Goal: Task Accomplishment & Management: Use online tool/utility

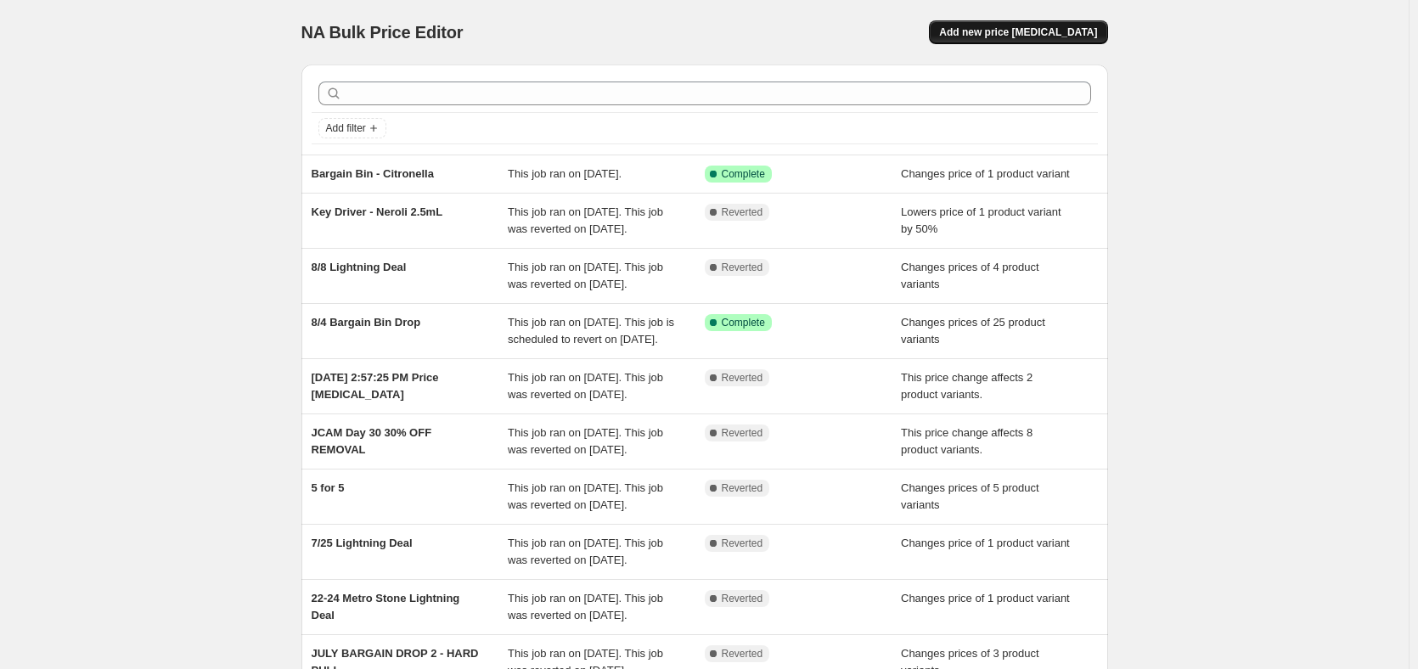
click at [1006, 30] on span "Add new price [MEDICAL_DATA]" at bounding box center [1018, 32] width 158 height 14
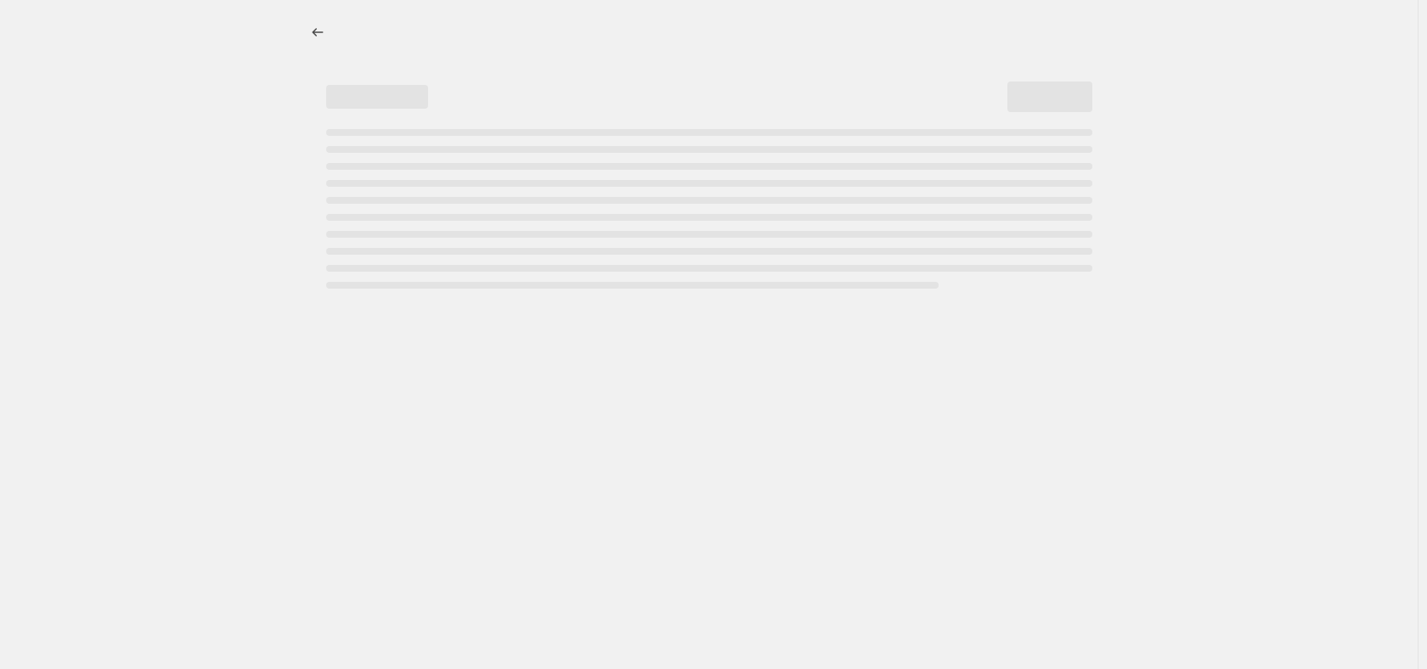
select select "percentage"
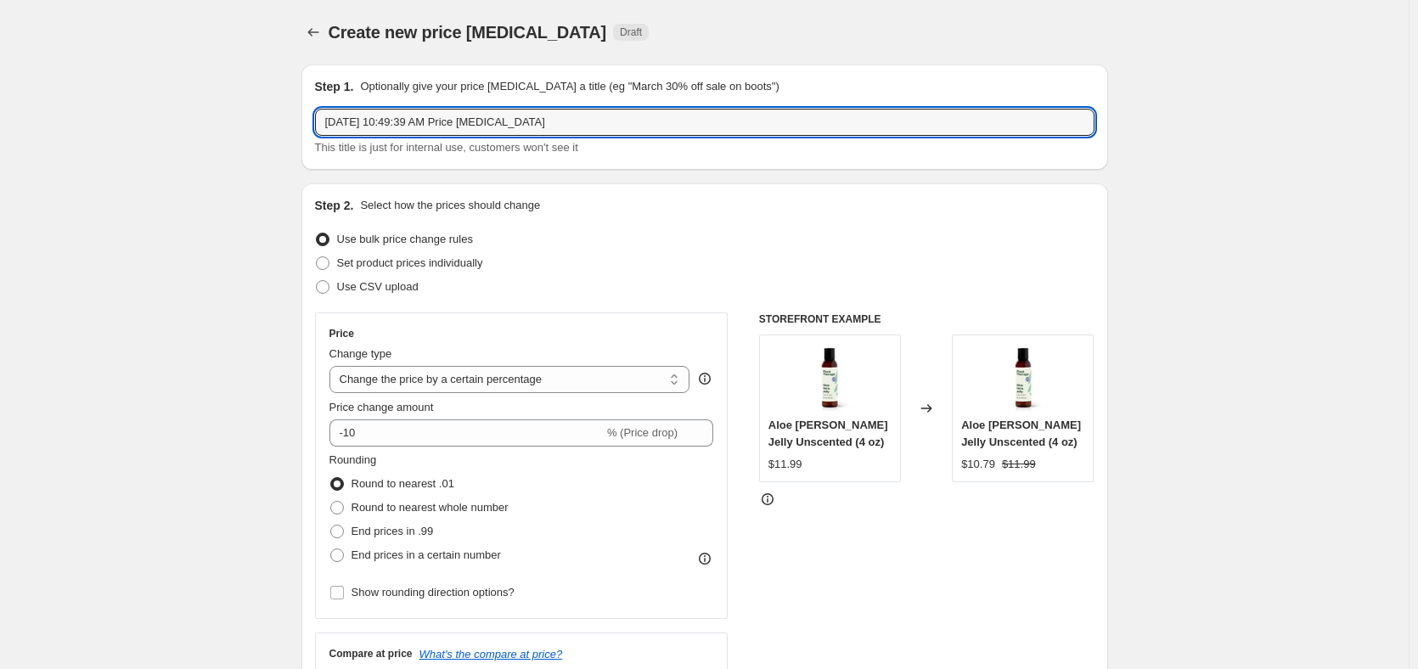
drag, startPoint x: 585, startPoint y: 114, endPoint x: 243, endPoint y: 131, distance: 342.7
type input "8/21 Bargain Bin Drop"
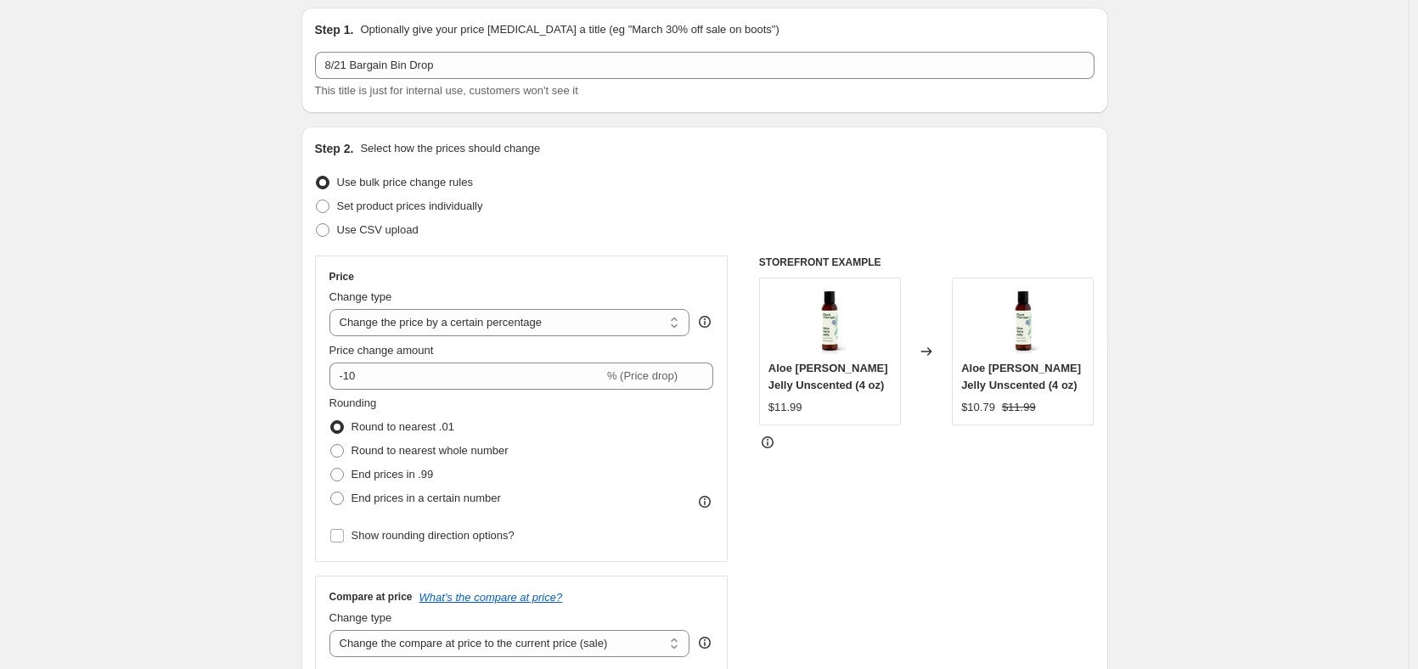
scroll to position [85, 0]
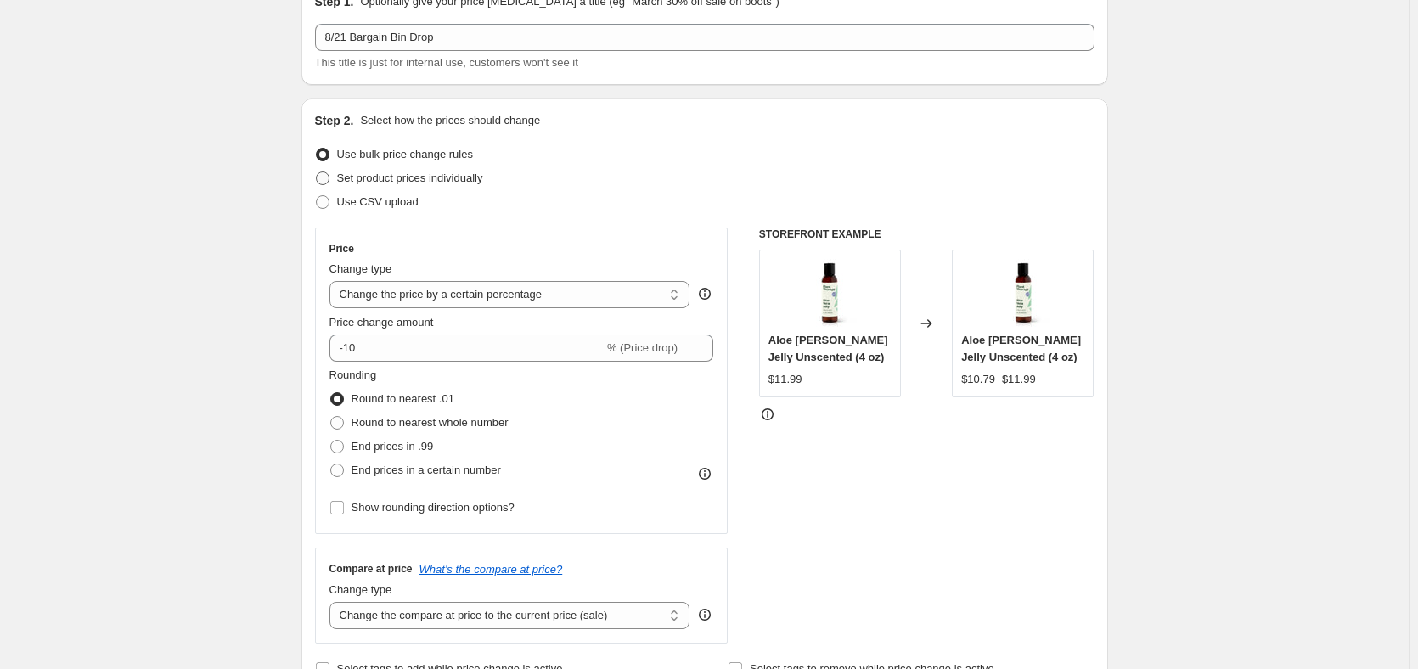
click at [335, 170] on label "Set product prices individually" at bounding box center [399, 178] width 168 height 24
click at [317, 172] on input "Set product prices individually" at bounding box center [316, 172] width 1 height 1
radio input "true"
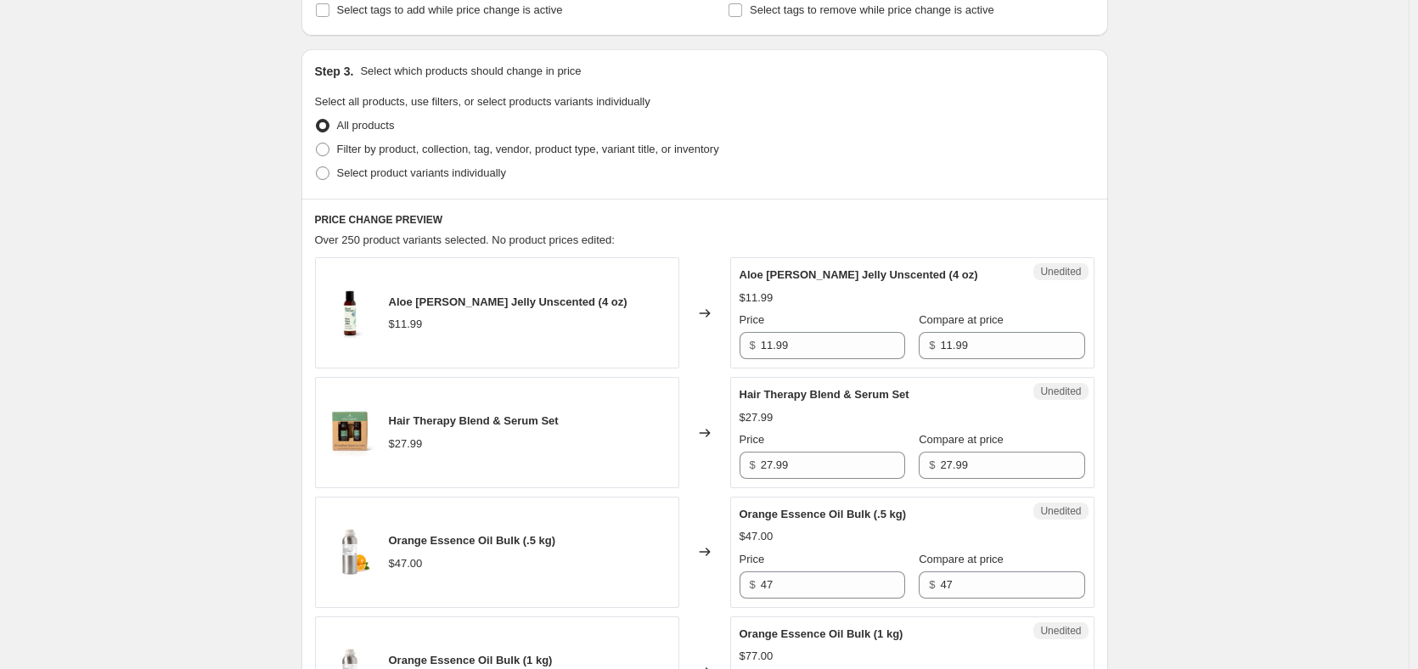
scroll to position [170, 0]
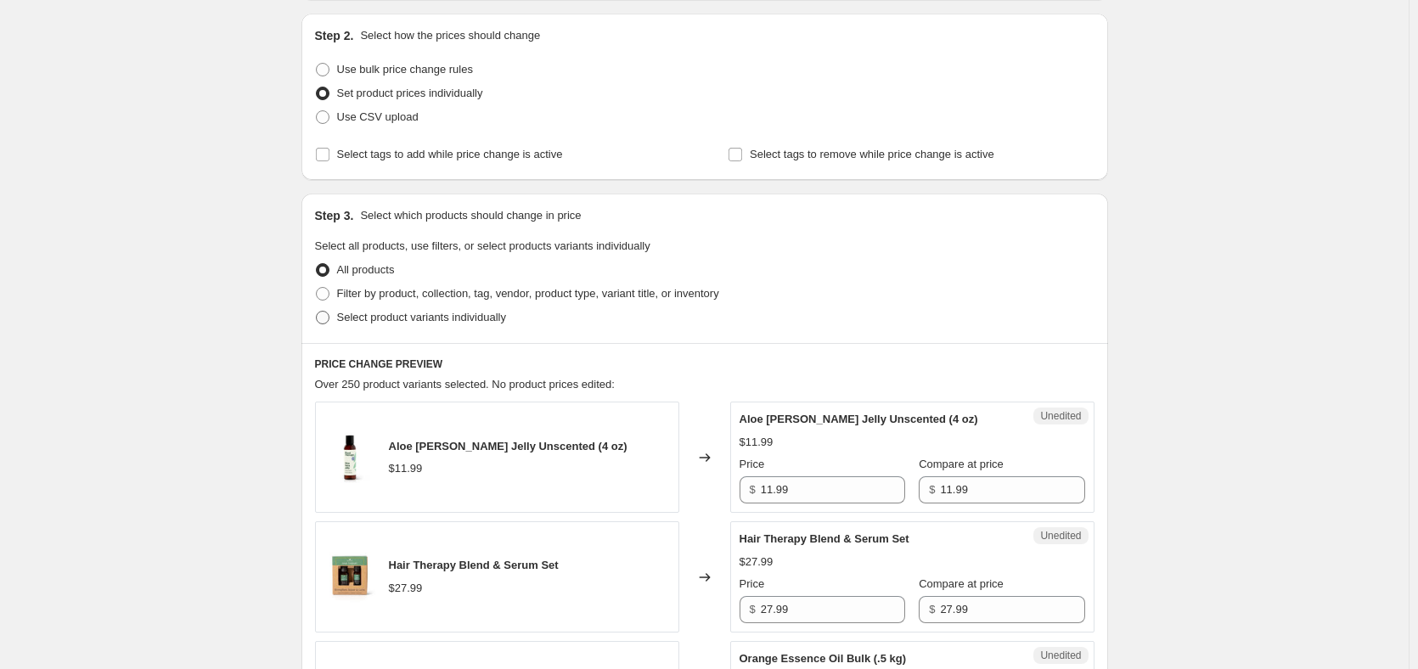
click at [419, 316] on span "Select product variants individually" at bounding box center [421, 317] width 169 height 13
click at [317, 312] on input "Select product variants individually" at bounding box center [316, 311] width 1 height 1
radio input "true"
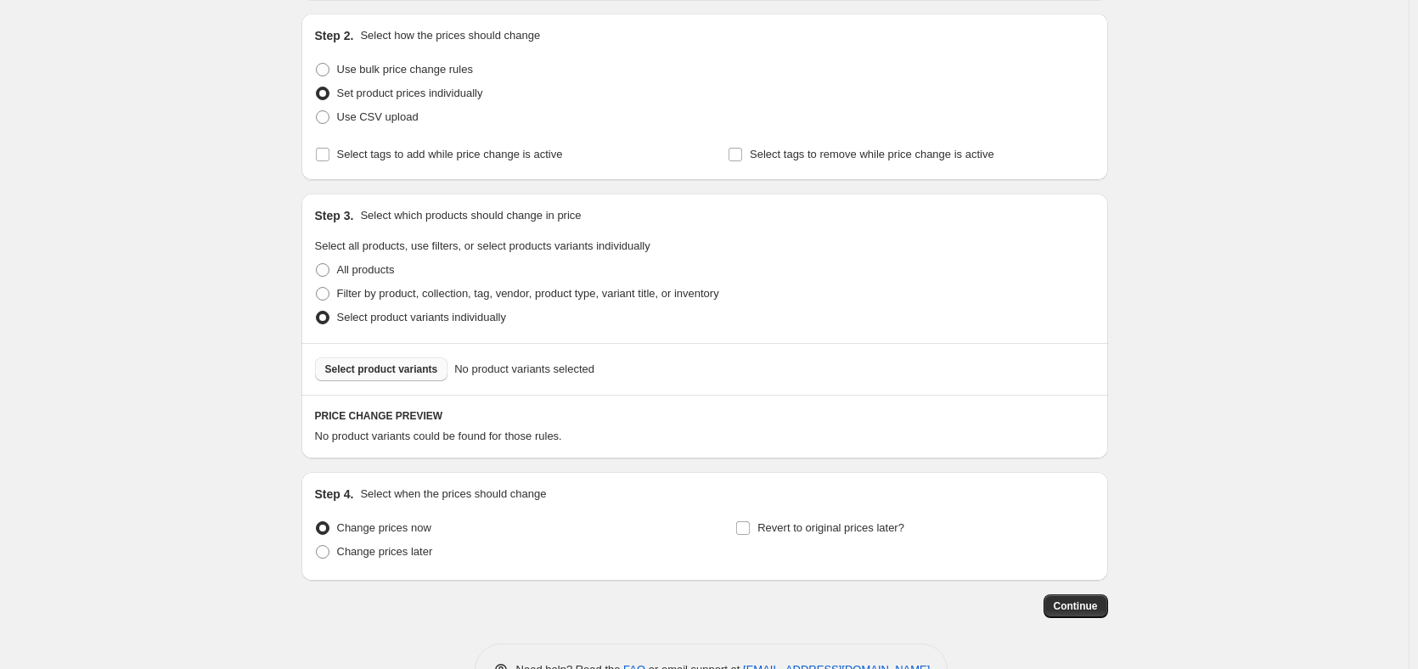
click at [386, 375] on span "Select product variants" at bounding box center [381, 370] width 113 height 14
click at [406, 383] on div "Select product variants No product variants selected" at bounding box center [705, 369] width 807 height 52
click at [406, 377] on button "Select product variants" at bounding box center [381, 370] width 133 height 24
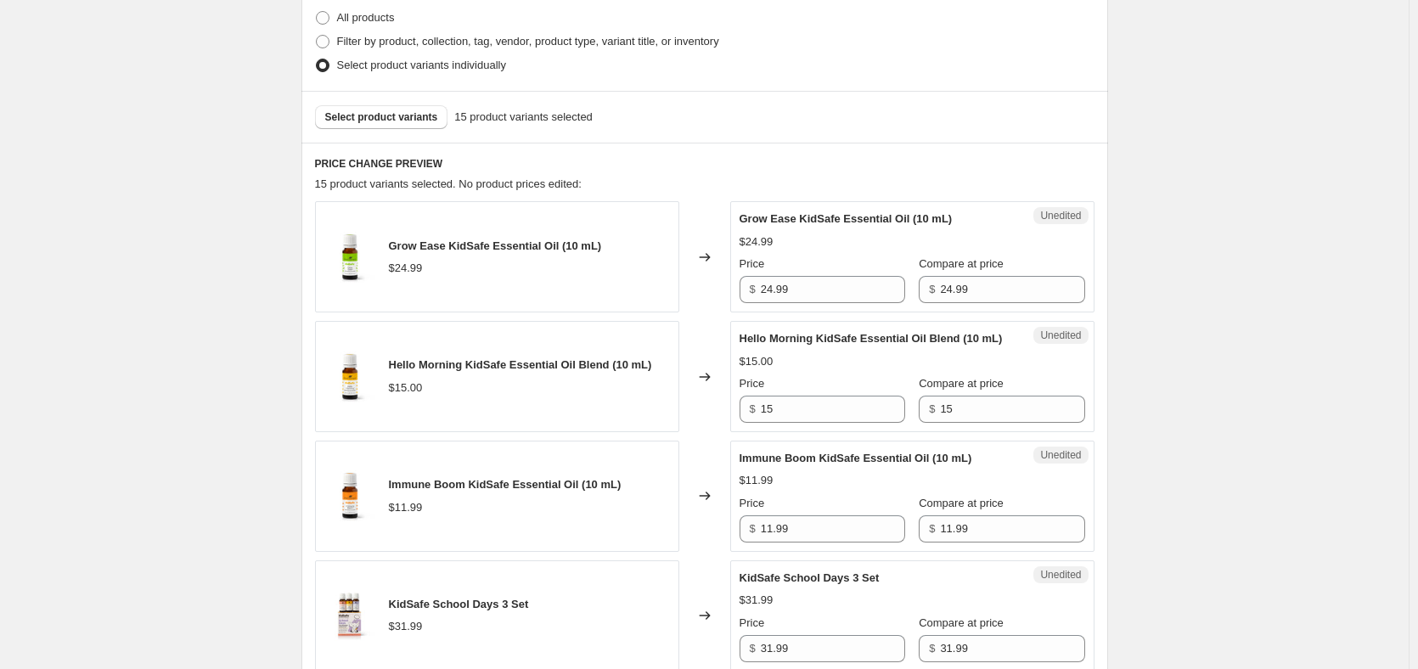
scroll to position [425, 0]
click at [816, 290] on input "24.99" at bounding box center [833, 286] width 144 height 27
type input "12.99"
click at [846, 415] on input "15" at bounding box center [833, 406] width 144 height 27
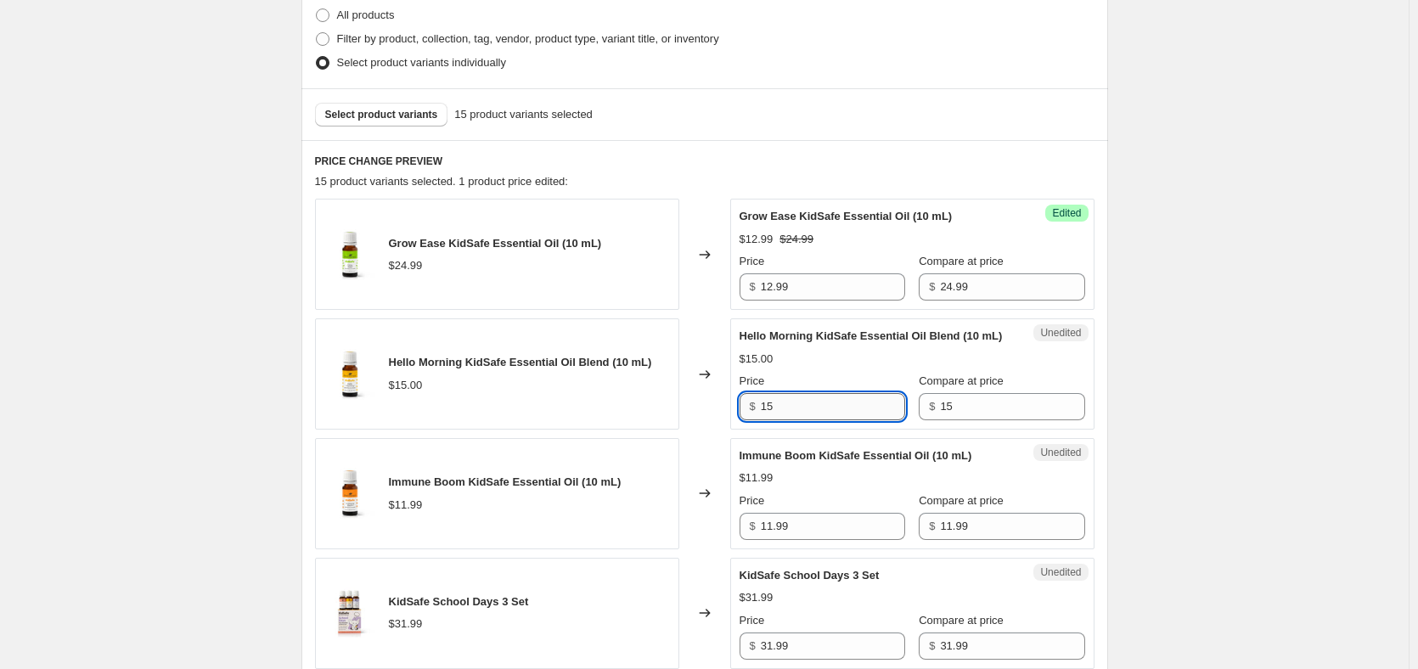
click at [846, 415] on input "15" at bounding box center [833, 406] width 144 height 27
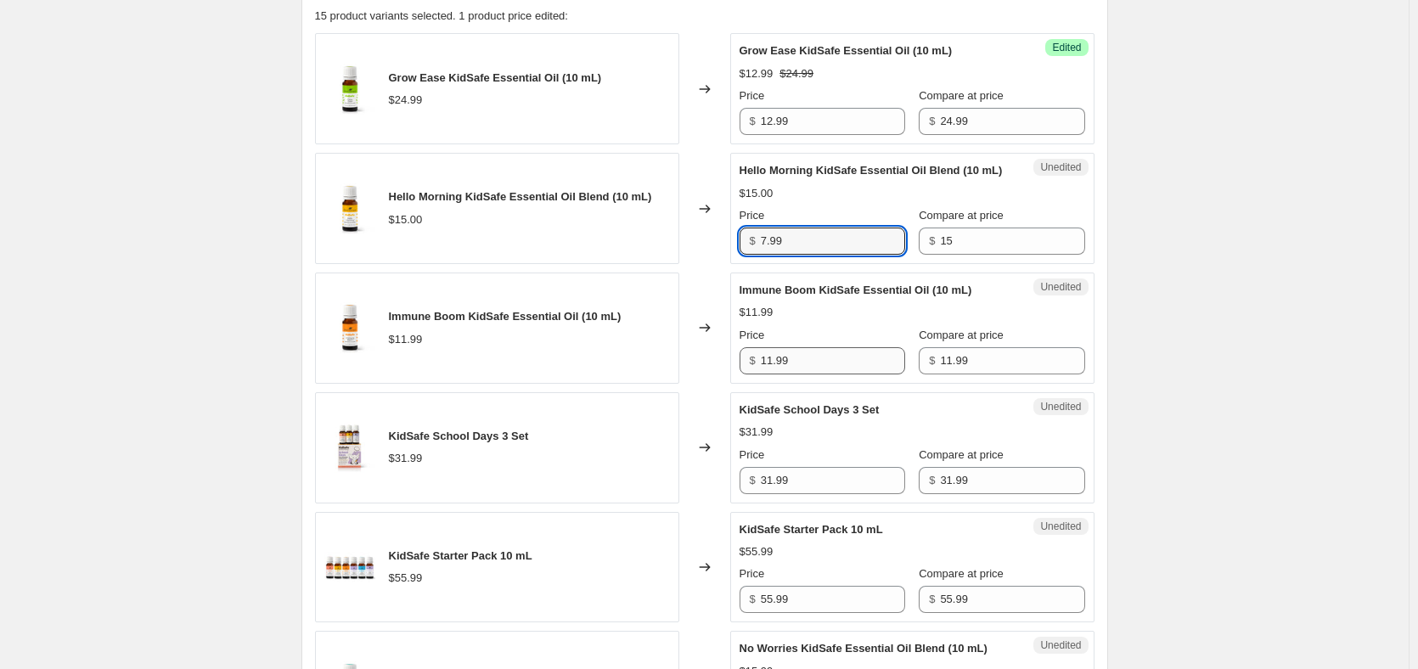
scroll to position [595, 0]
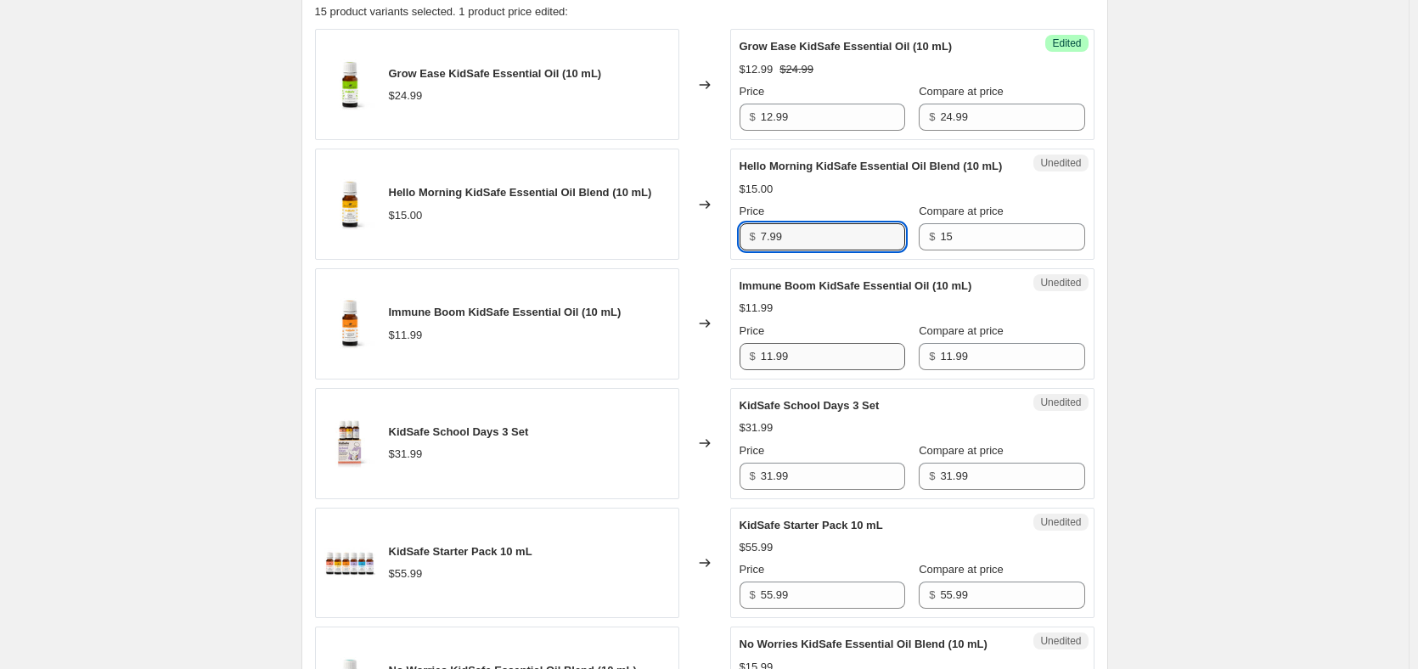
type input "7.99"
click at [816, 364] on input "11.99" at bounding box center [833, 356] width 144 height 27
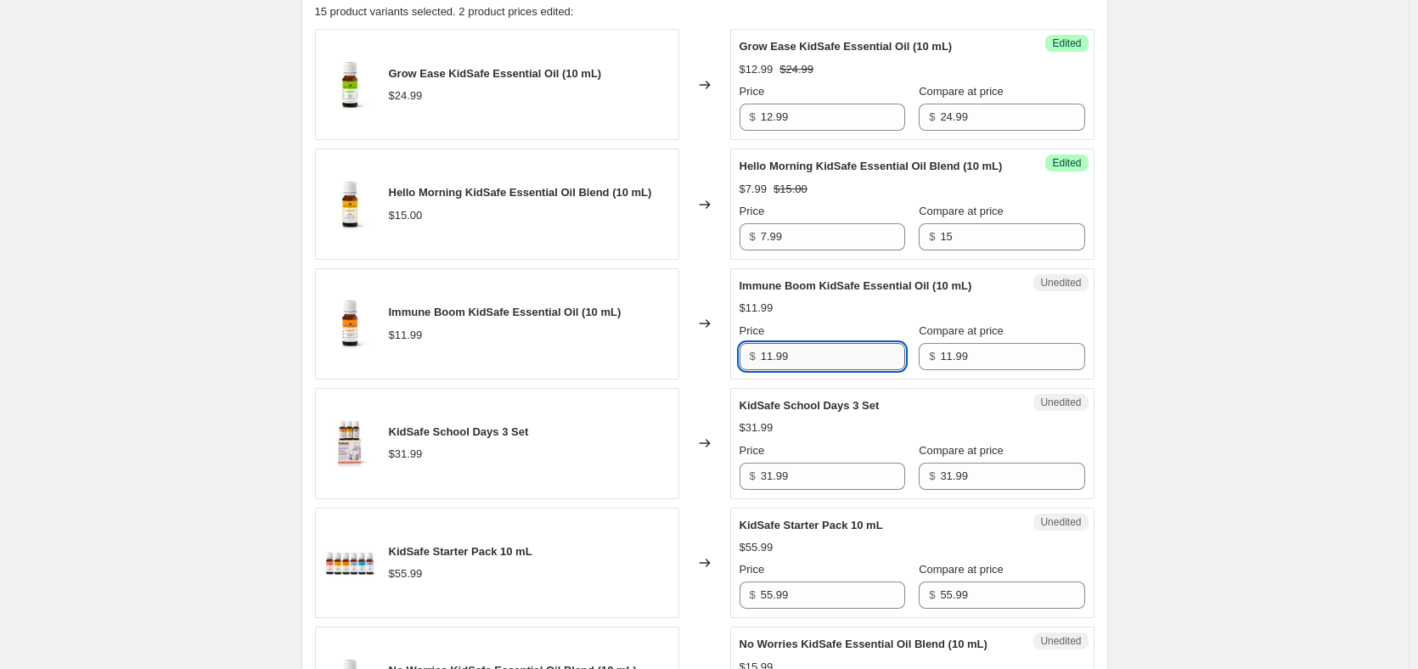
click at [816, 364] on input "11.99" at bounding box center [833, 356] width 144 height 27
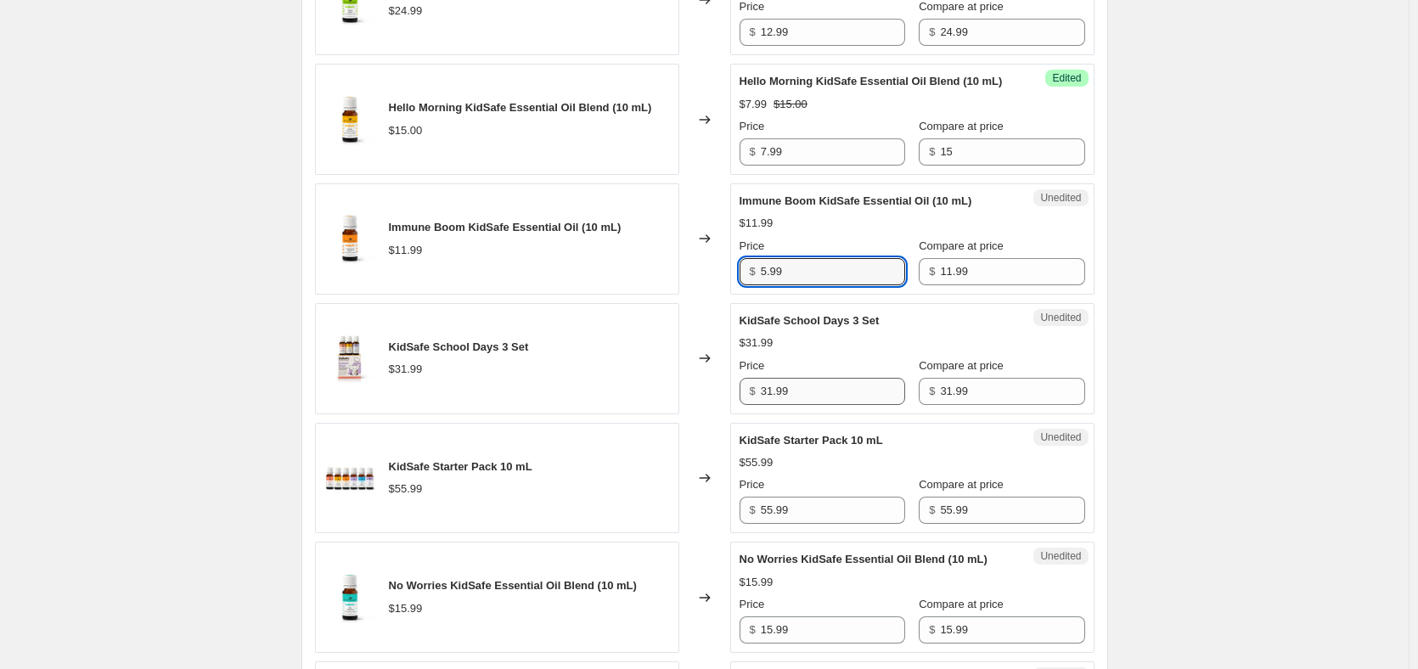
type input "5.99"
click at [802, 399] on input "31.99" at bounding box center [833, 391] width 144 height 27
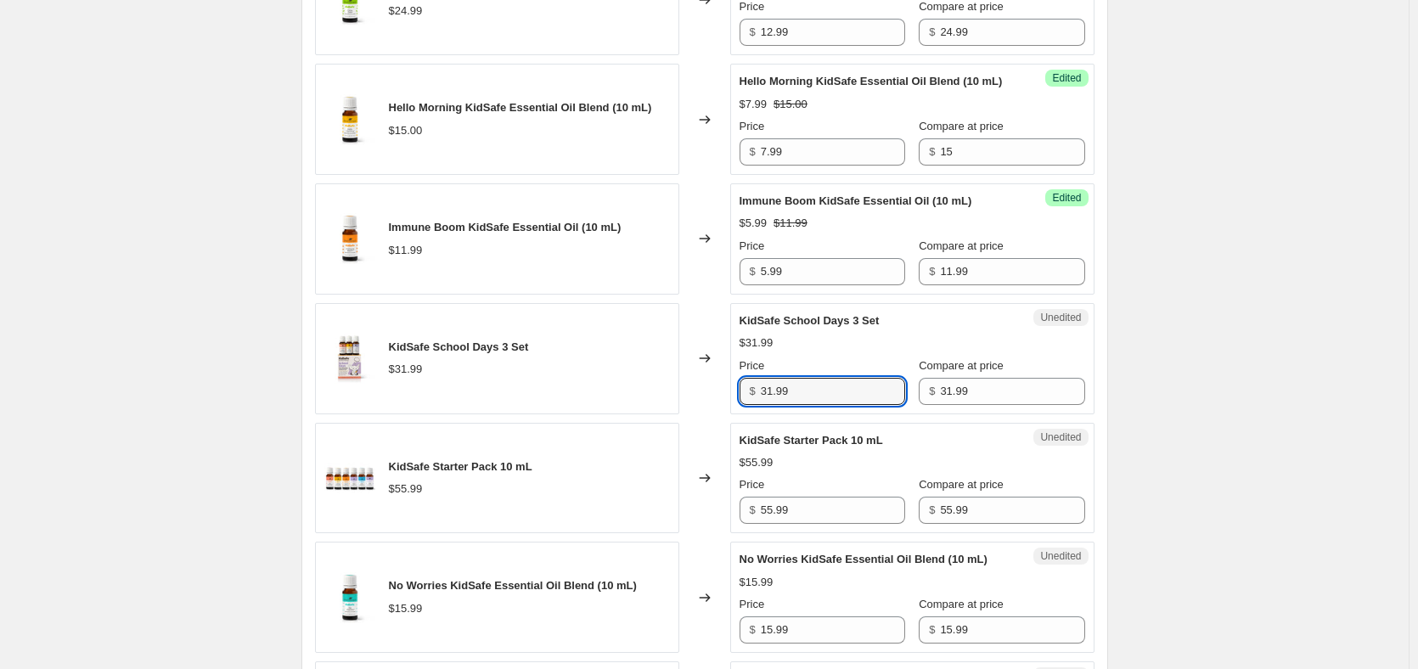
drag, startPoint x: 797, startPoint y: 404, endPoint x: 756, endPoint y: 406, distance: 40.8
click at [756, 405] on div "$ 31.99" at bounding box center [823, 391] width 166 height 27
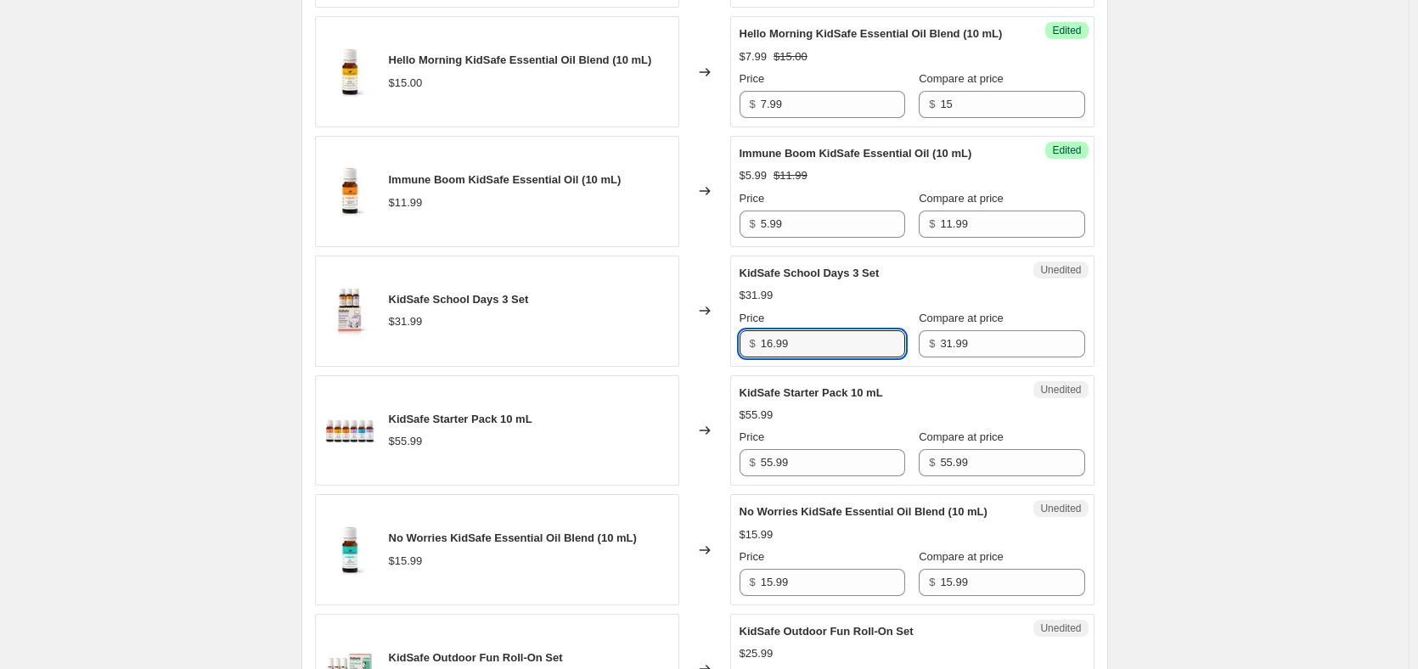
scroll to position [764, 0]
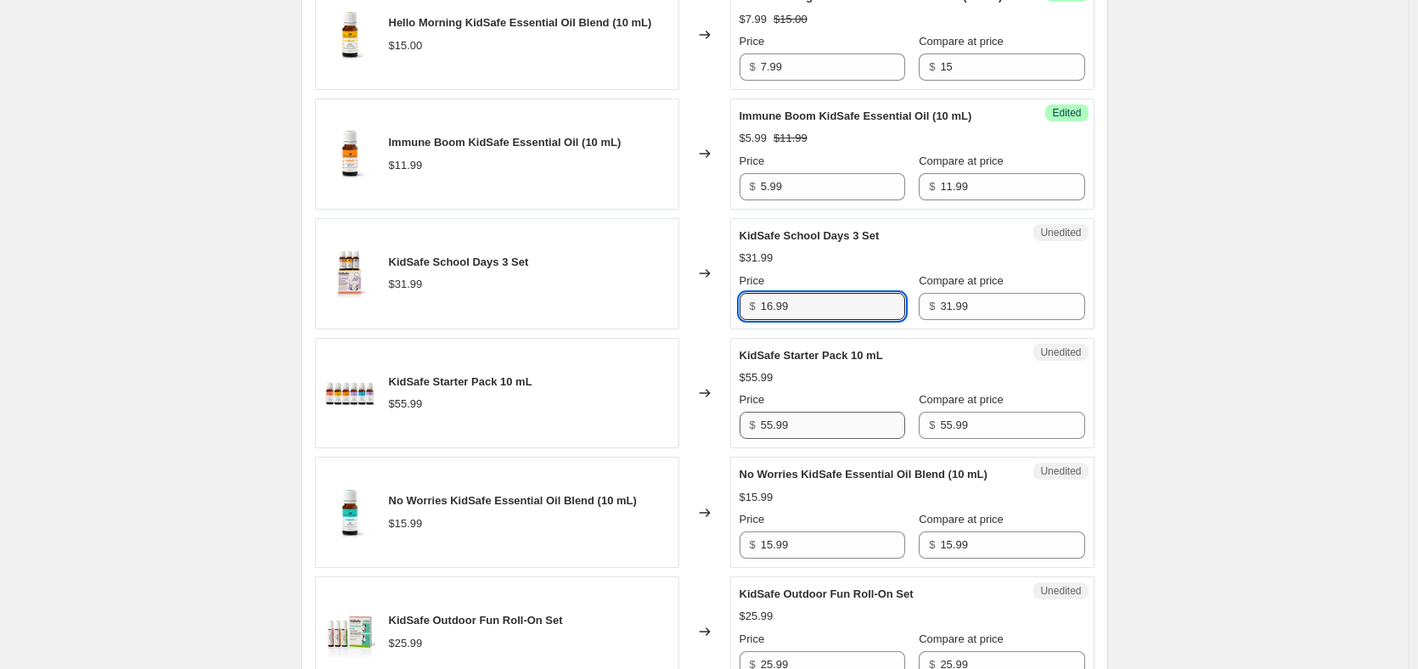
type input "16.99"
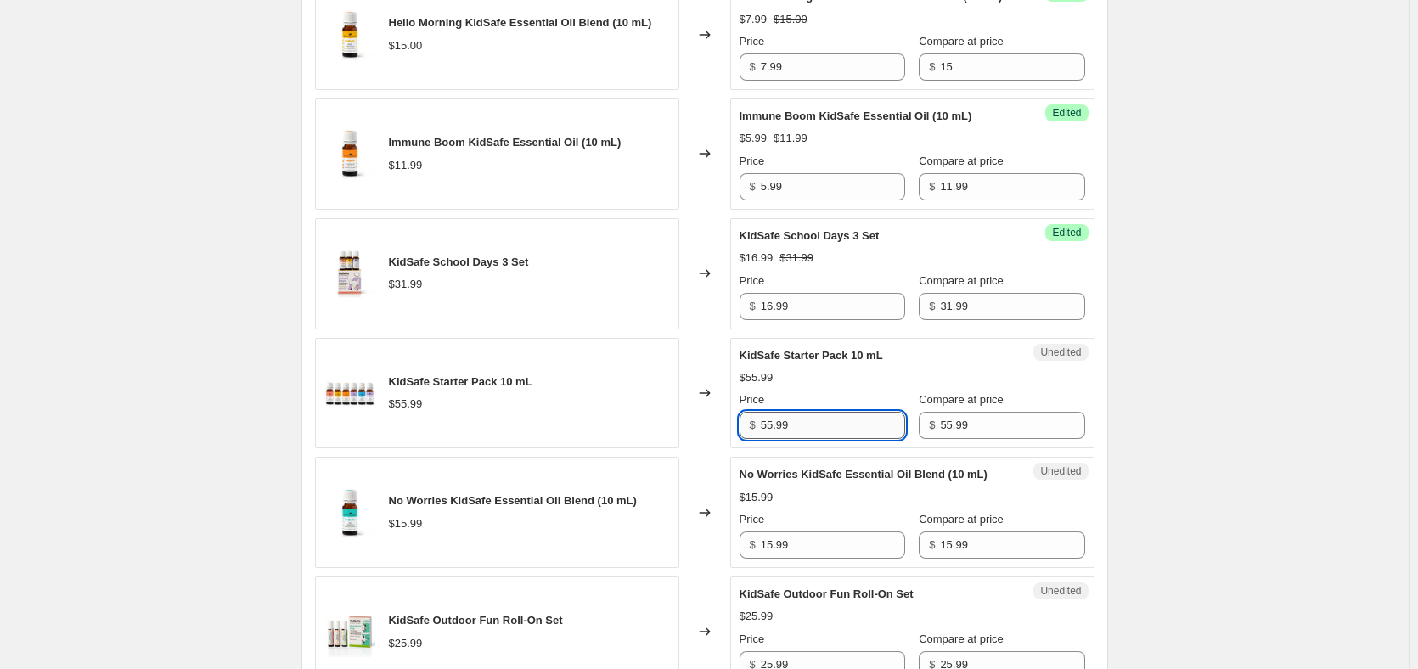
click at [830, 436] on input "55.99" at bounding box center [833, 425] width 144 height 27
drag, startPoint x: 830, startPoint y: 436, endPoint x: 737, endPoint y: 437, distance: 92.6
click at [737, 437] on div "Unedited KidSafe Starter Pack 10 mL $55.99 Price $ 55.99 Compare at price $ 55.…" at bounding box center [912, 393] width 364 height 111
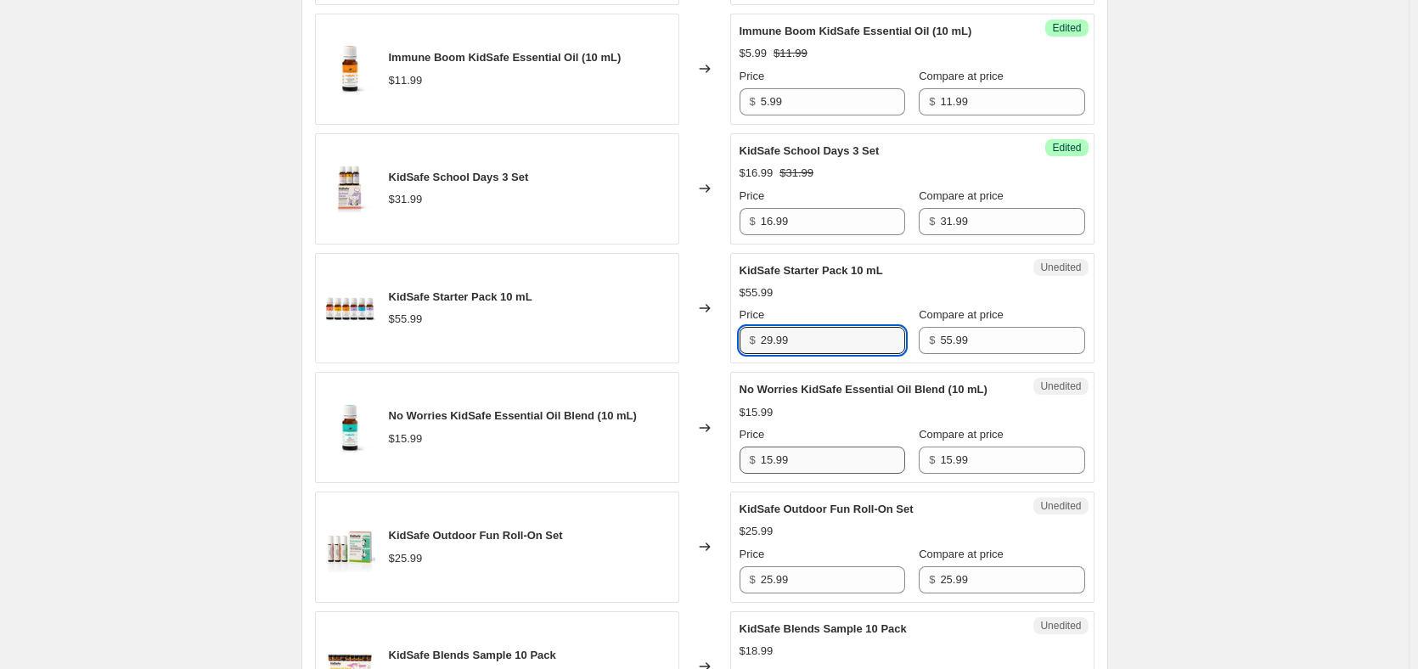
type input "29.99"
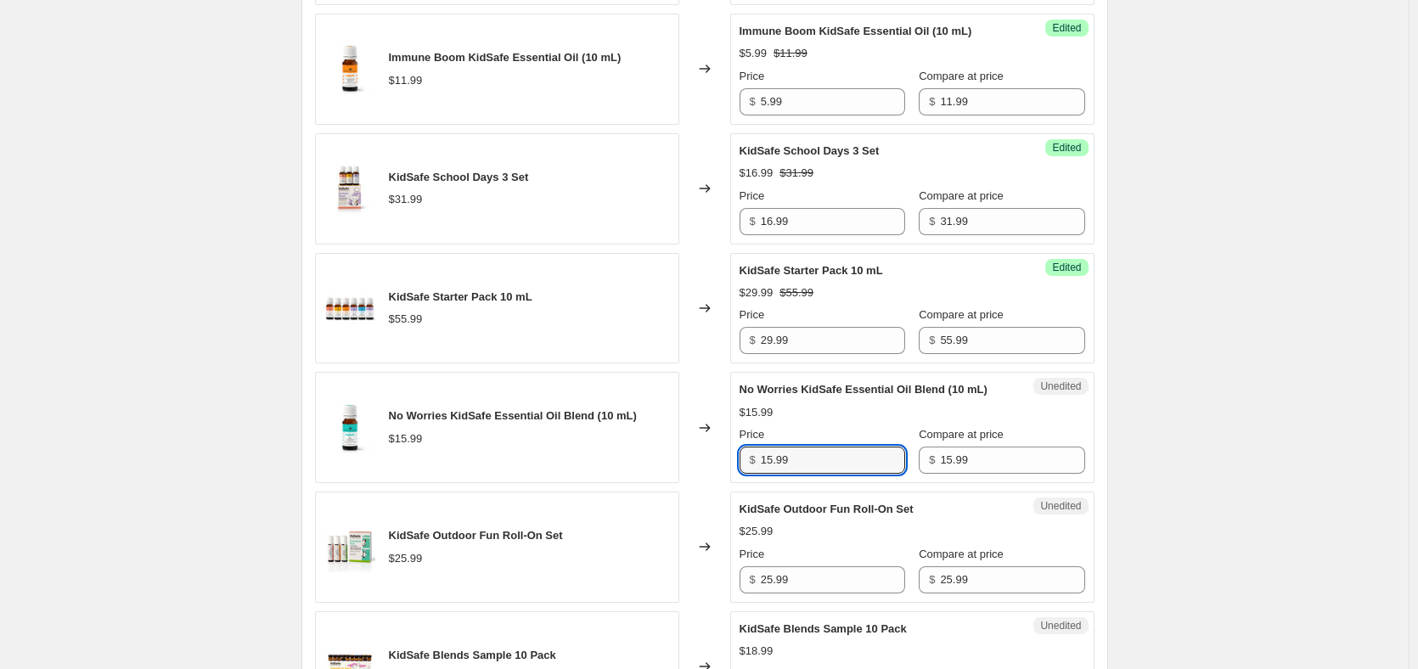
drag, startPoint x: 794, startPoint y: 472, endPoint x: 753, endPoint y: 473, distance: 40.8
click at [753, 473] on div "$ 15.99" at bounding box center [823, 460] width 166 height 27
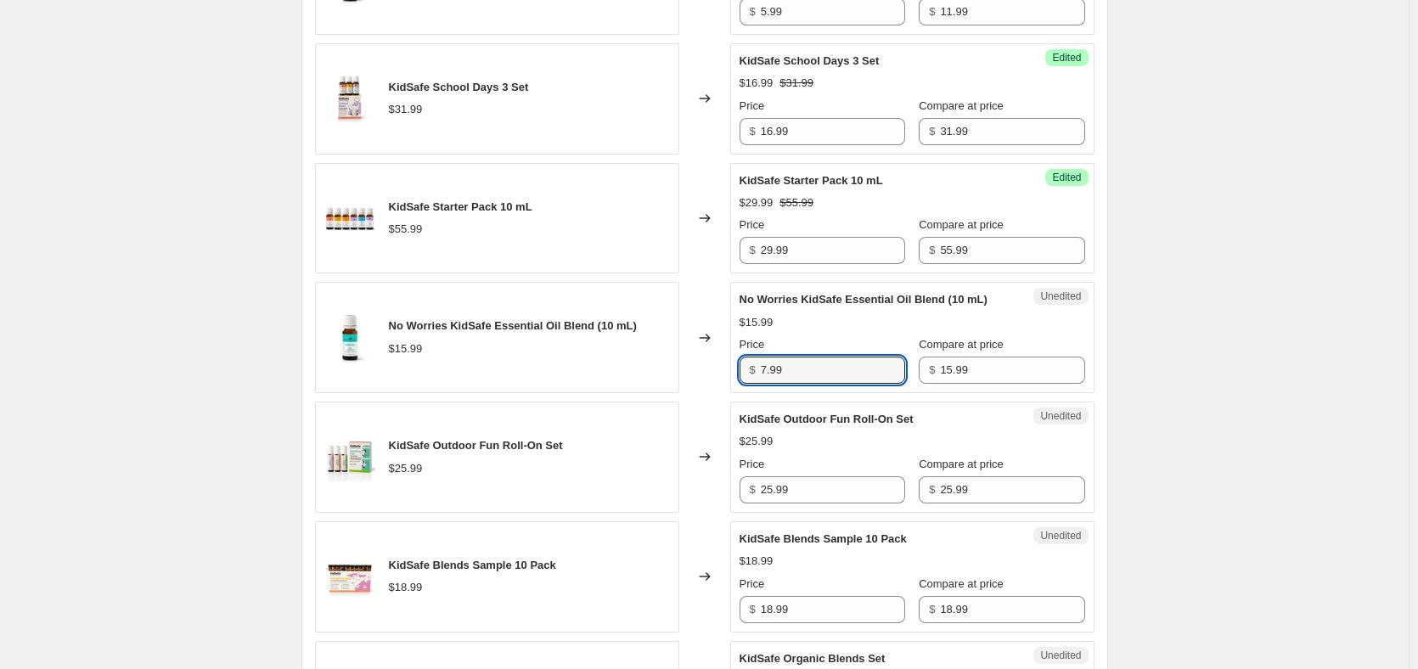
scroll to position [1019, 0]
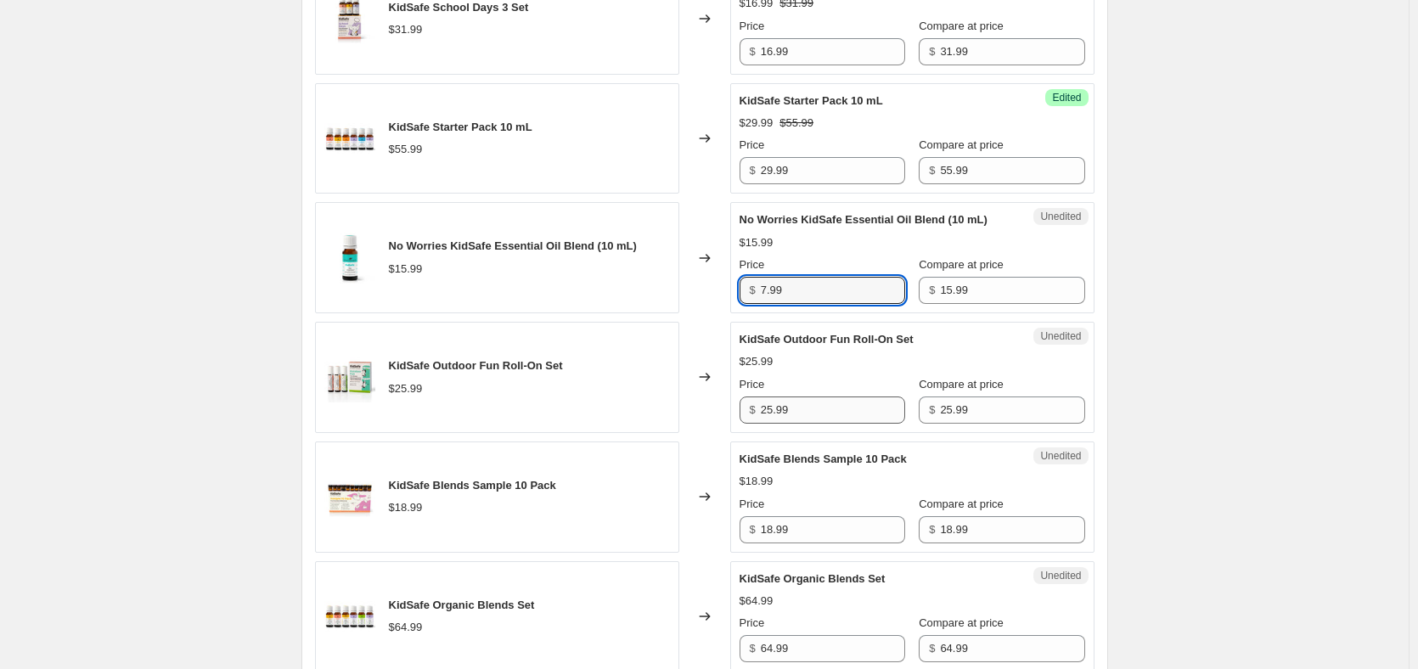
type input "7.99"
click at [772, 415] on input "25.99" at bounding box center [833, 410] width 144 height 27
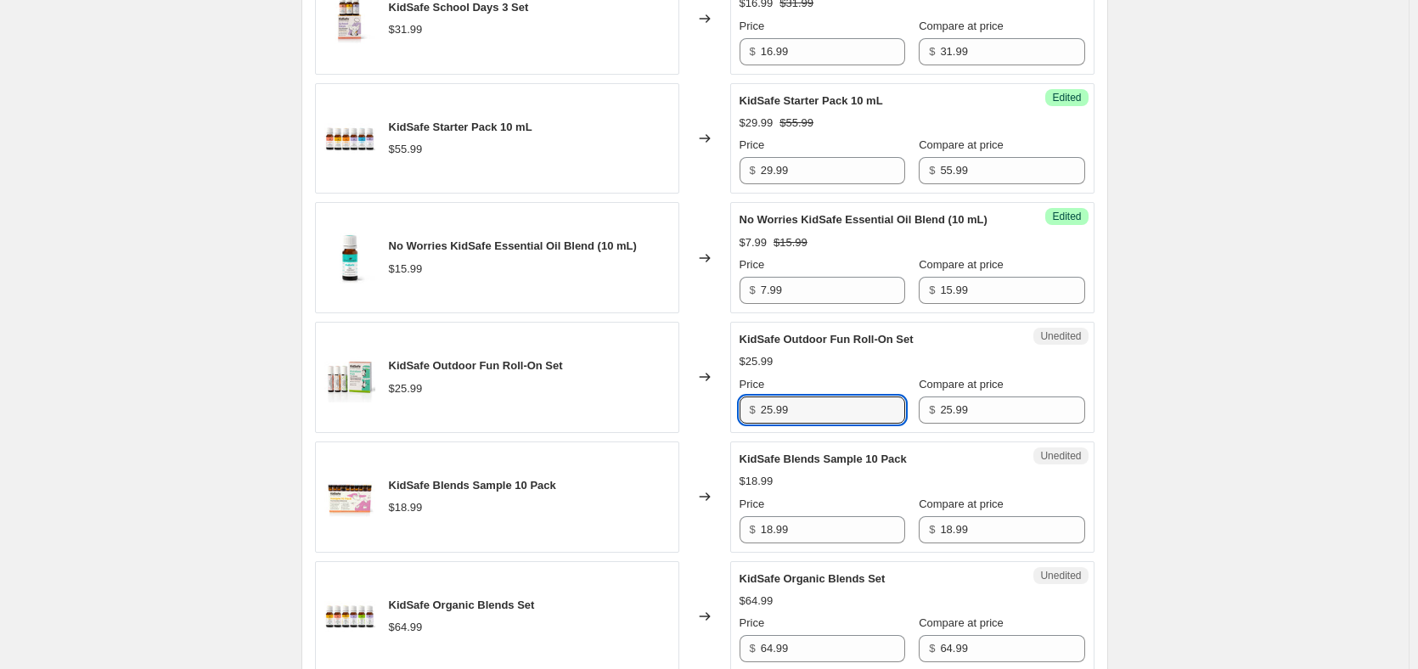
drag, startPoint x: 806, startPoint y: 421, endPoint x: 724, endPoint y: 426, distance: 81.6
click at [725, 426] on div "KidSafe Outdoor Fun Roll-On Set $25.99 Changed to Unedited KidSafe Outdoor Fun …" at bounding box center [705, 377] width 780 height 111
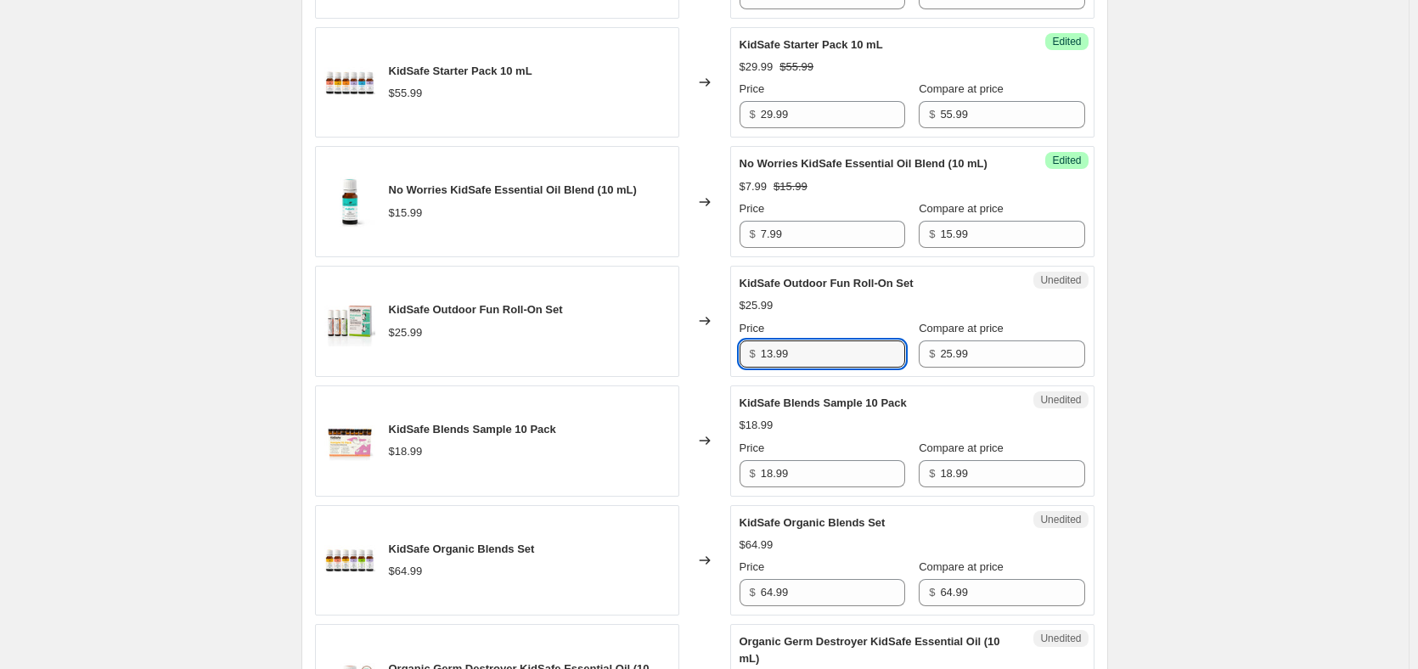
scroll to position [1104, 0]
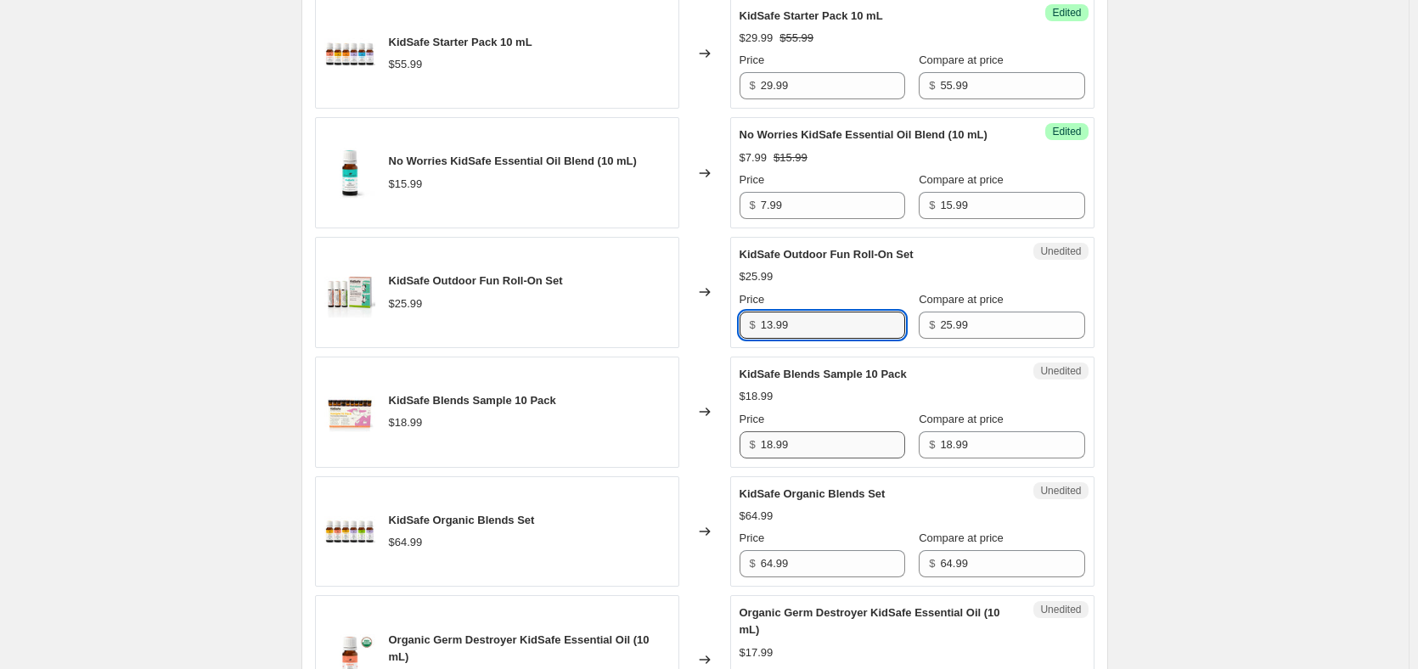
type input "13.99"
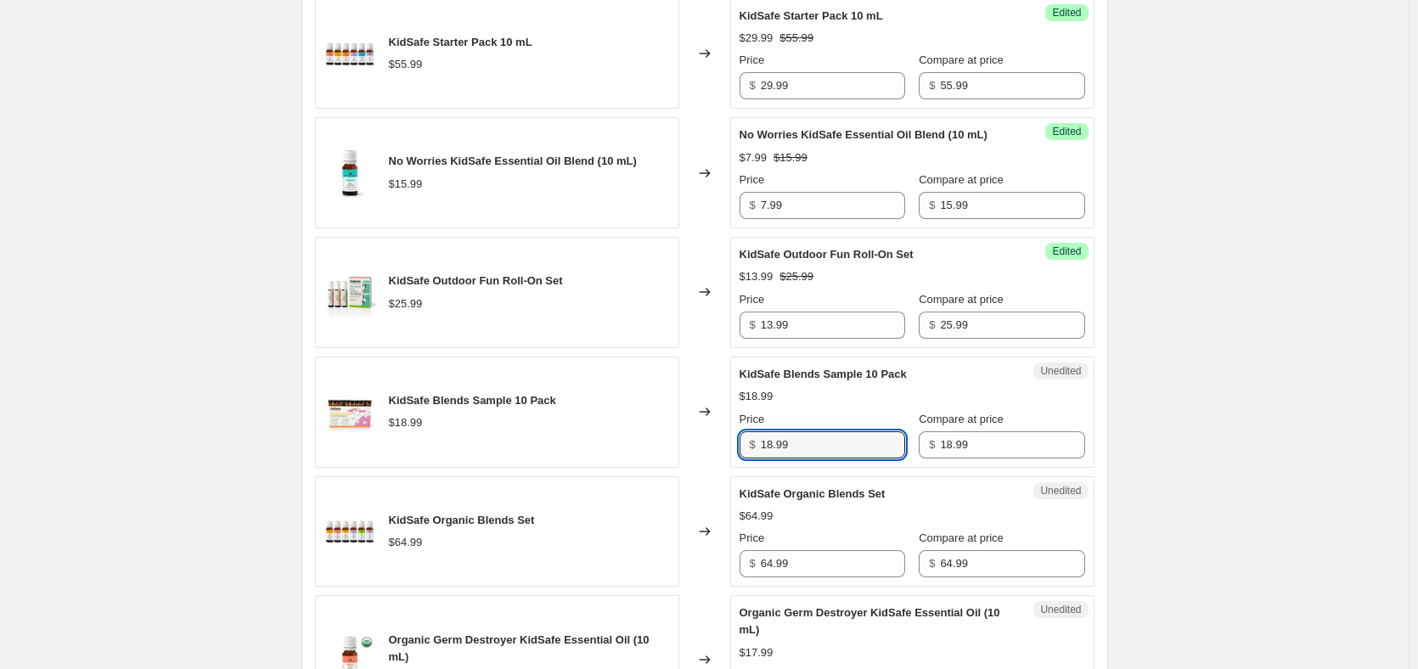
drag, startPoint x: 828, startPoint y: 456, endPoint x: 743, endPoint y: 459, distance: 85.0
click at [743, 459] on div "$ 18.99" at bounding box center [823, 444] width 166 height 27
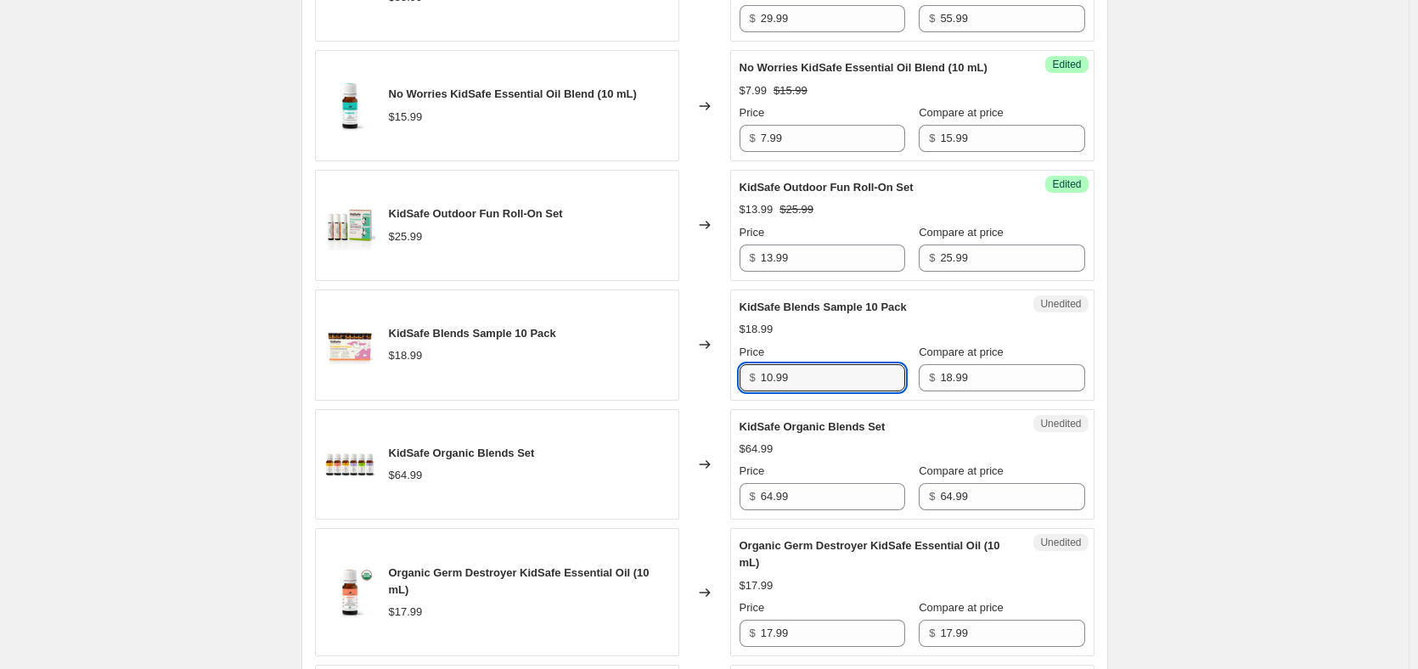
scroll to position [1189, 0]
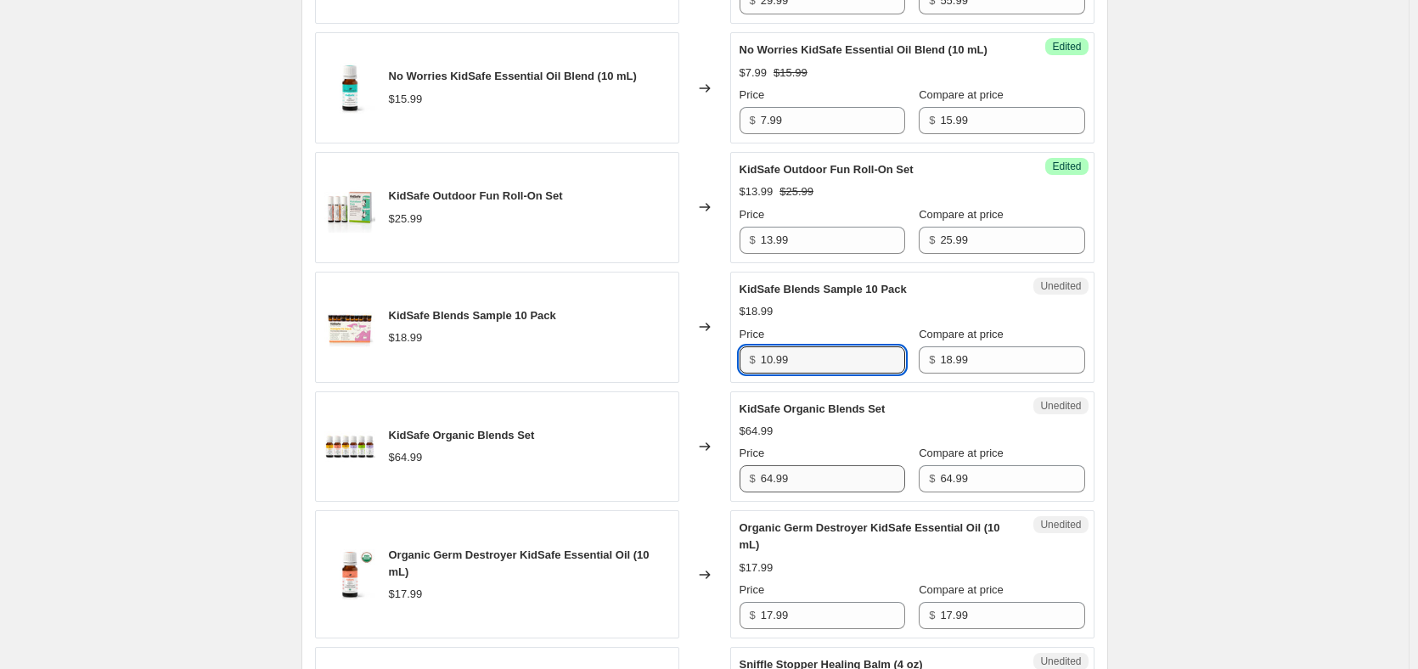
type input "10.99"
click at [813, 493] on input "64.99" at bounding box center [833, 478] width 144 height 27
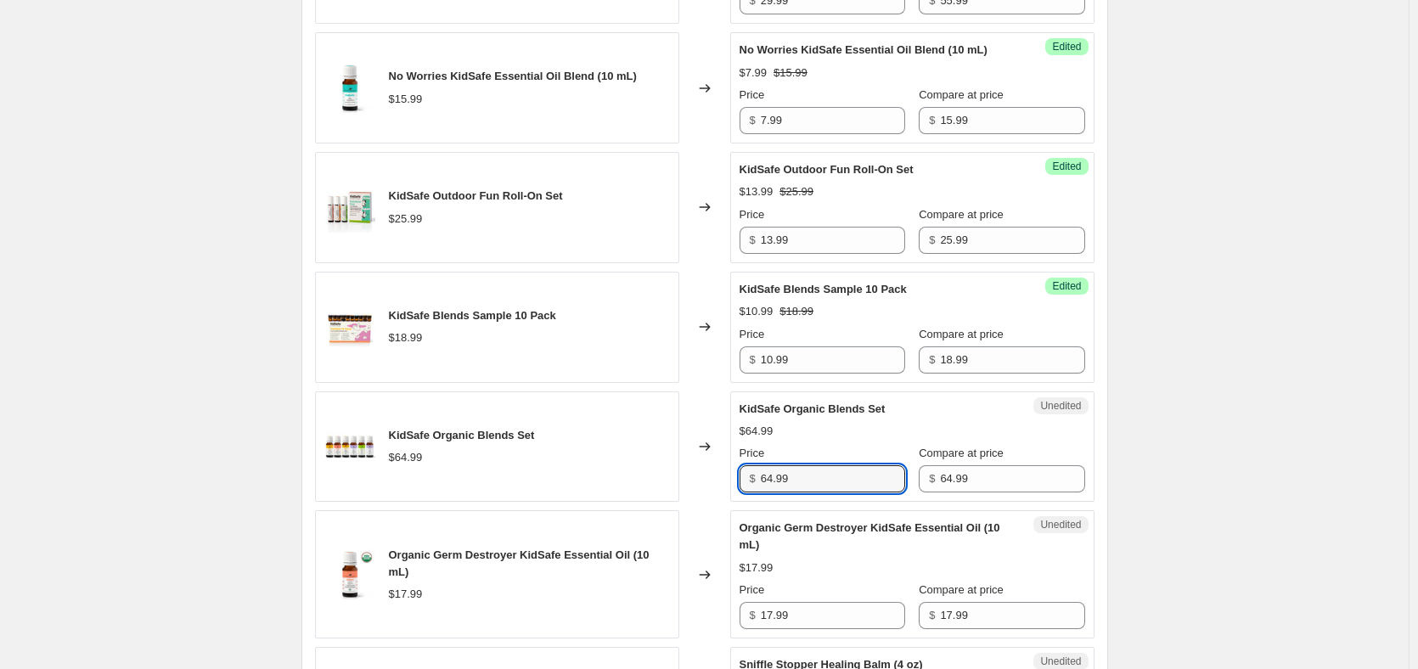
drag, startPoint x: 815, startPoint y: 495, endPoint x: 737, endPoint y: 497, distance: 77.3
click at [737, 497] on div "Unedited KidSafe Organic Blends Set $64.99 Price $ 64.99 Compare at price $ 64.…" at bounding box center [912, 447] width 364 height 111
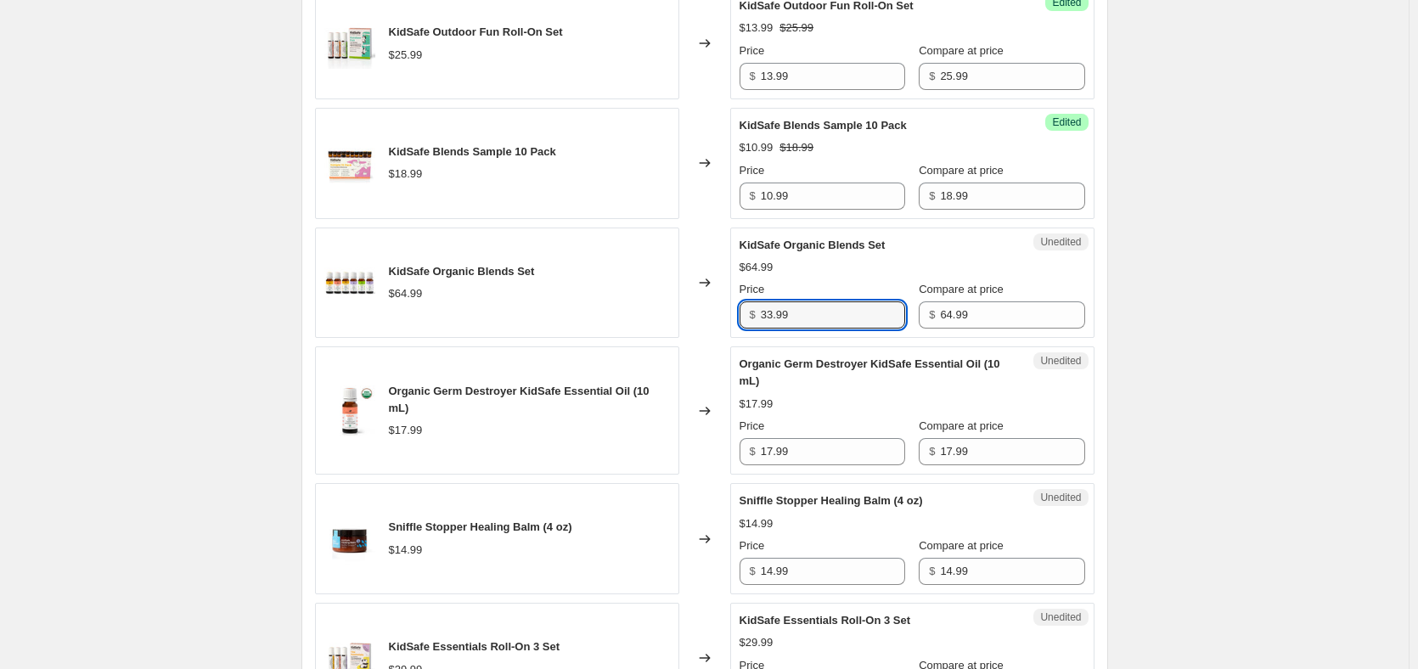
scroll to position [1359, 0]
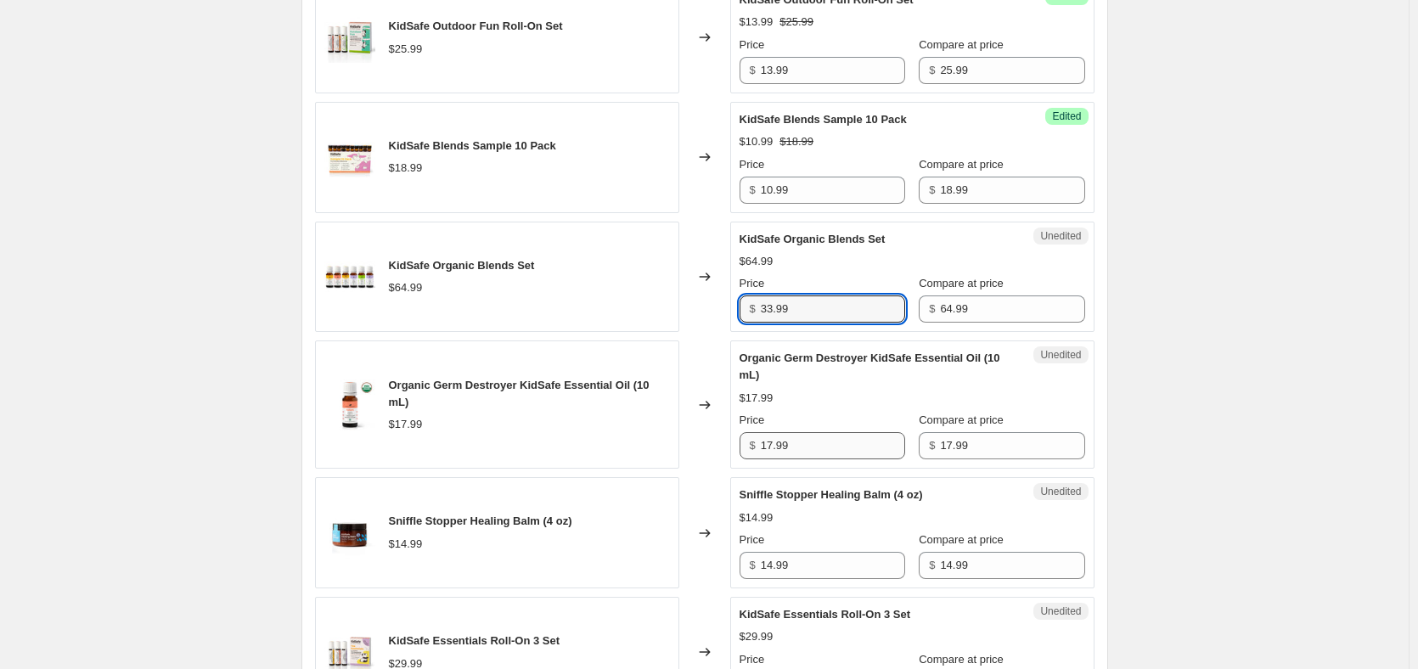
type input "33.99"
click at [787, 459] on input "17.99" at bounding box center [833, 445] width 144 height 27
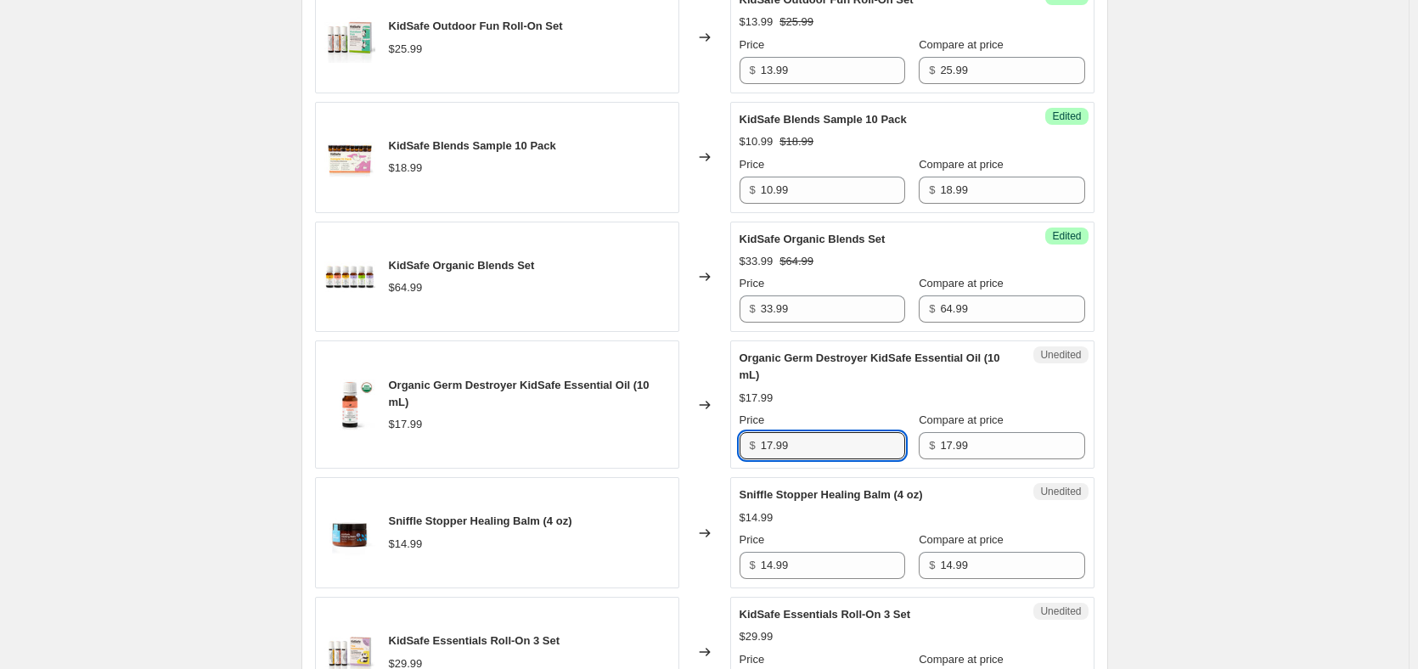
drag, startPoint x: 813, startPoint y: 468, endPoint x: 752, endPoint y: 468, distance: 61.2
click at [752, 459] on div "$ 17.99" at bounding box center [823, 445] width 166 height 27
type input "9.99"
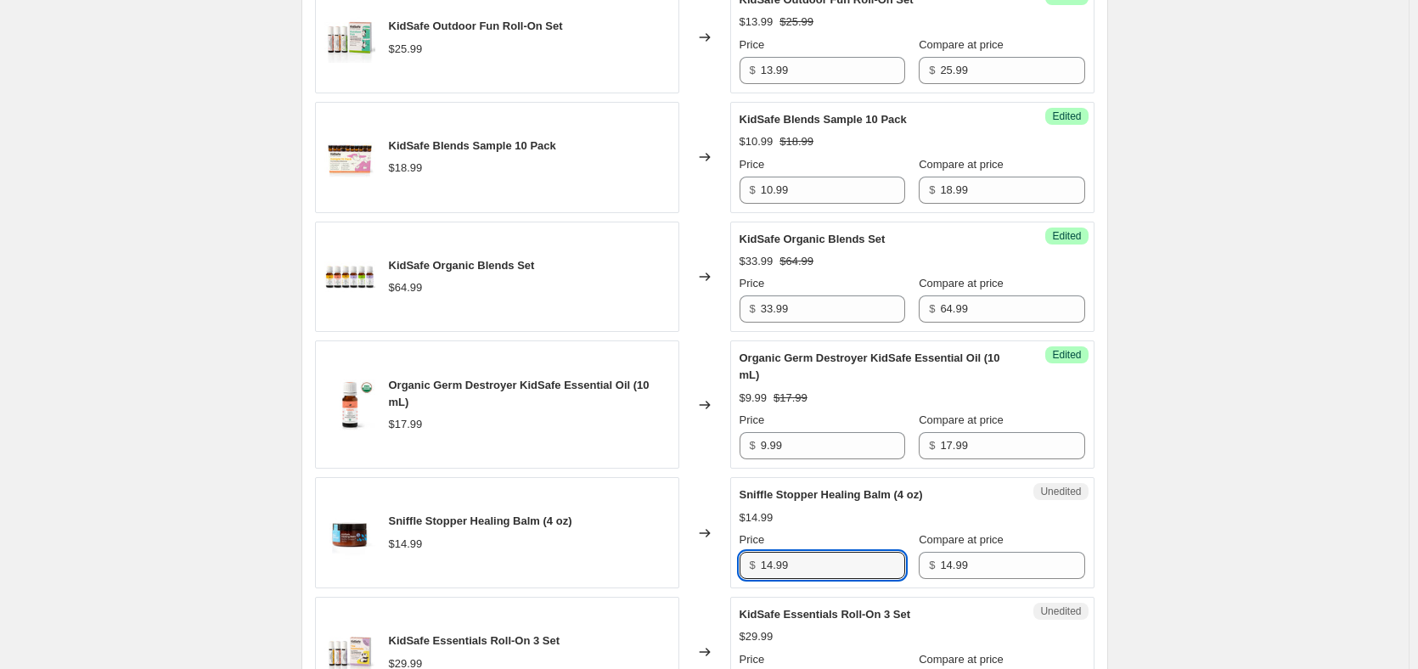
drag, startPoint x: 812, startPoint y: 582, endPoint x: 722, endPoint y: 582, distance: 90.0
click at [722, 582] on div "Sniffle Stopper Healing Balm (4 oz) $14.99 Changed to Unedited Sniffle Stopper …" at bounding box center [705, 532] width 780 height 111
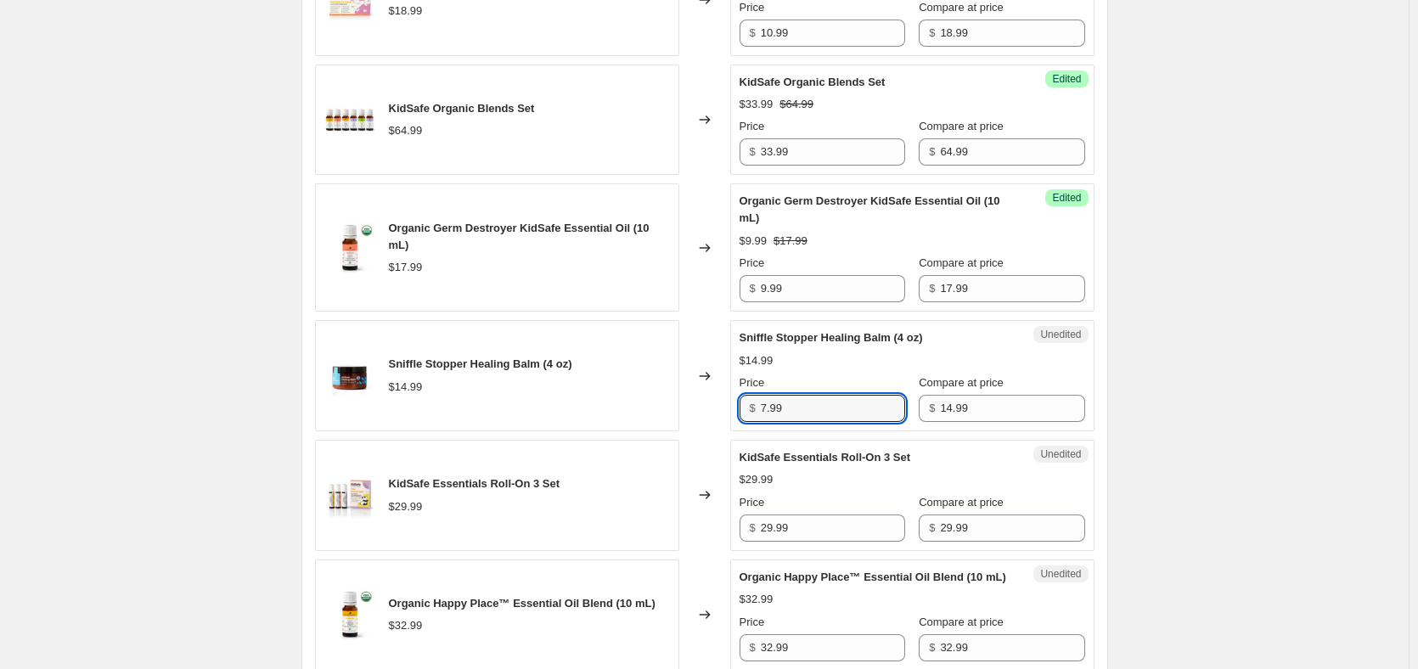
scroll to position [1529, 0]
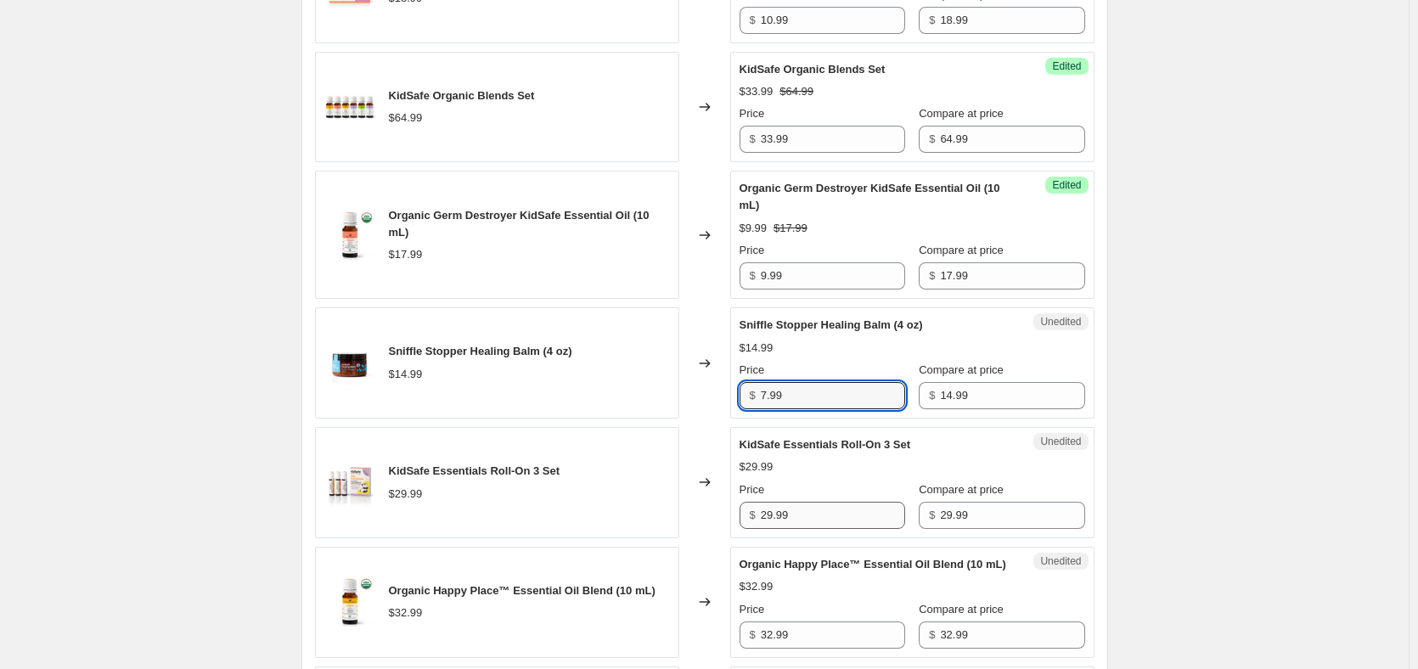
type input "7.99"
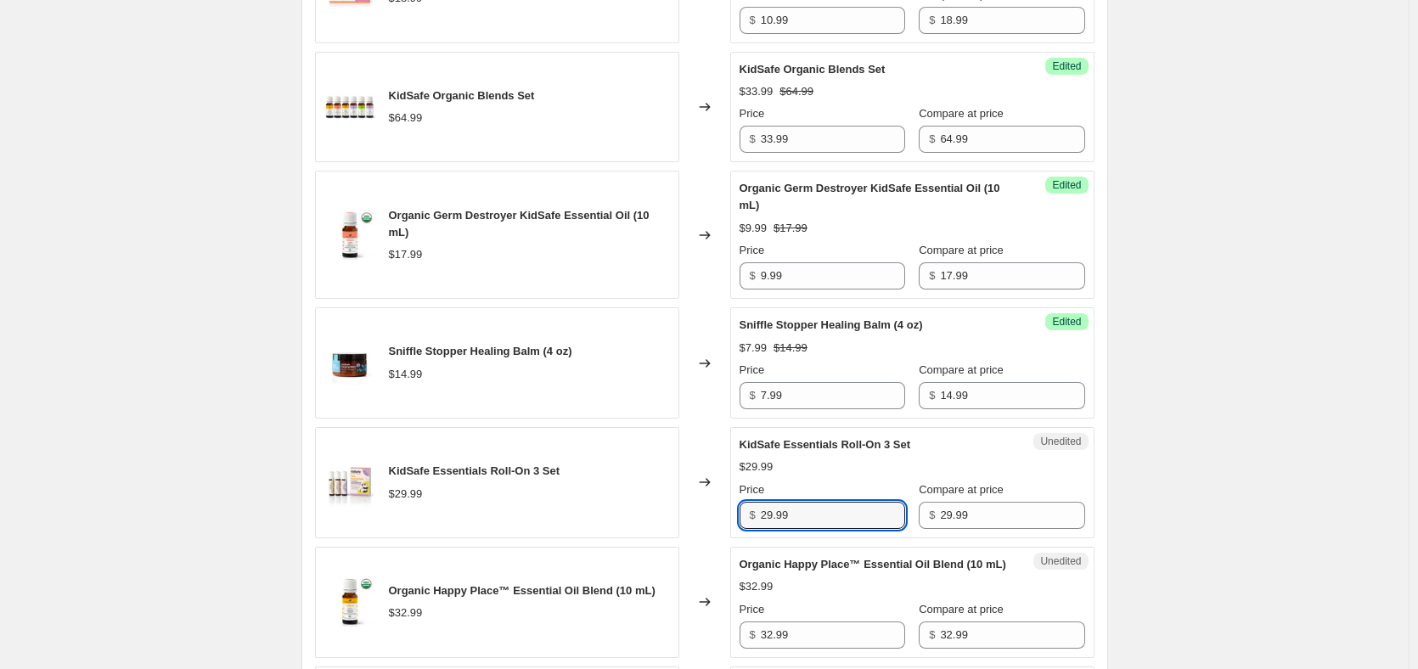
drag, startPoint x: 801, startPoint y: 529, endPoint x: 724, endPoint y: 531, distance: 76.5
click at [724, 531] on div "KidSafe Essentials Roll-On 3 Set $29.99 Changed to Unedited KidSafe Essentials …" at bounding box center [705, 482] width 780 height 111
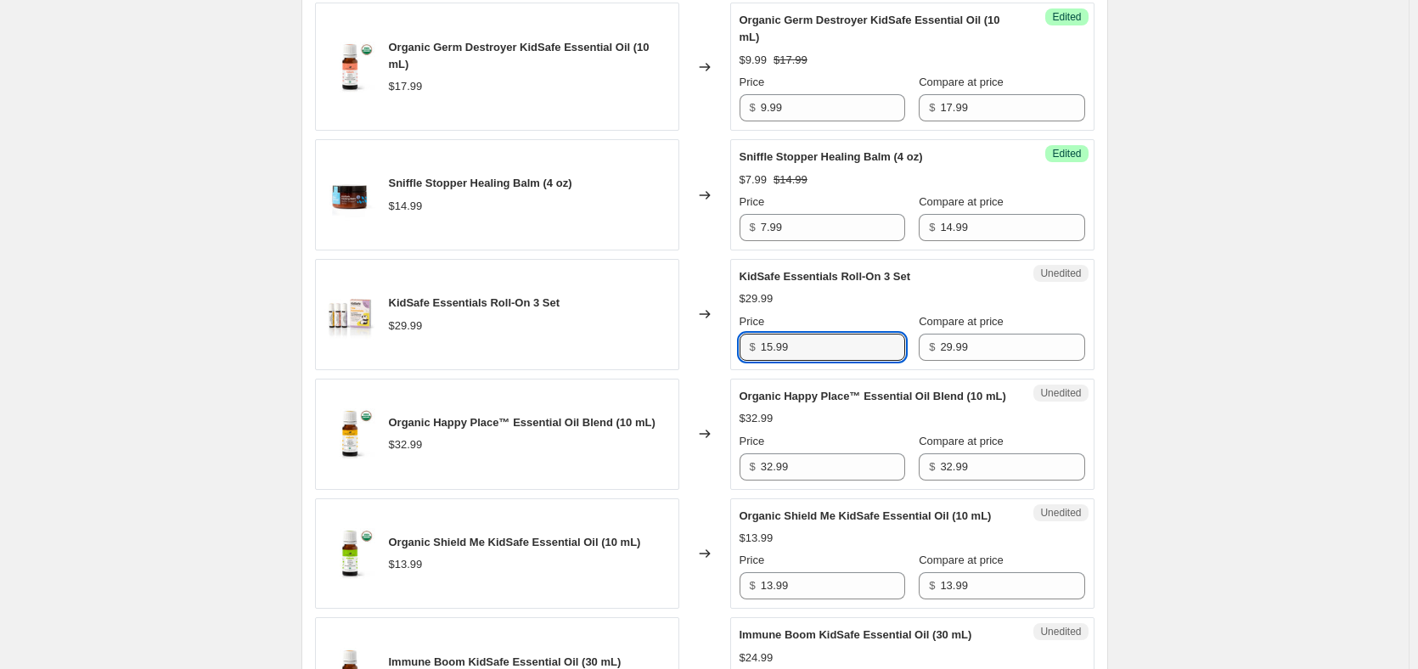
scroll to position [1699, 0]
type input "15.99"
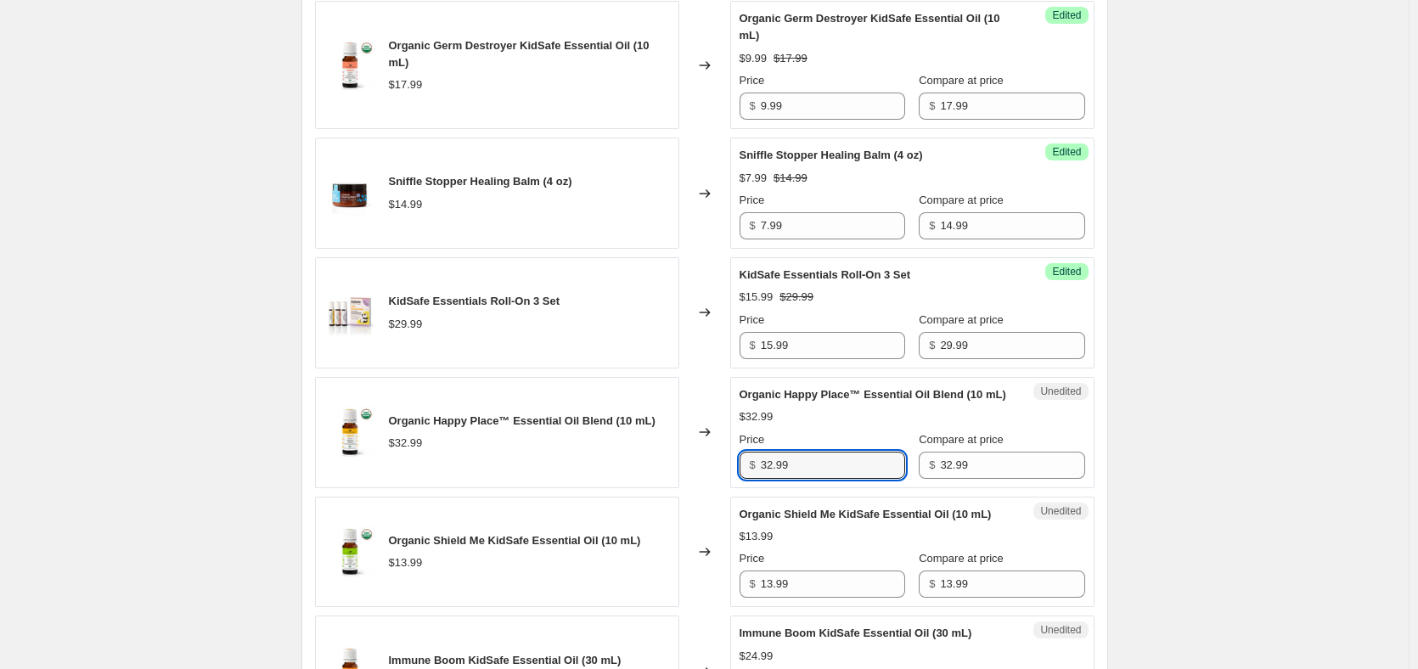
drag, startPoint x: 814, startPoint y: 491, endPoint x: 725, endPoint y: 490, distance: 88.3
click at [725, 488] on div "Organic Happy Place™ Essential Oil Blend (10 mL) $32.99 Changed to Unedited Org…" at bounding box center [705, 432] width 780 height 111
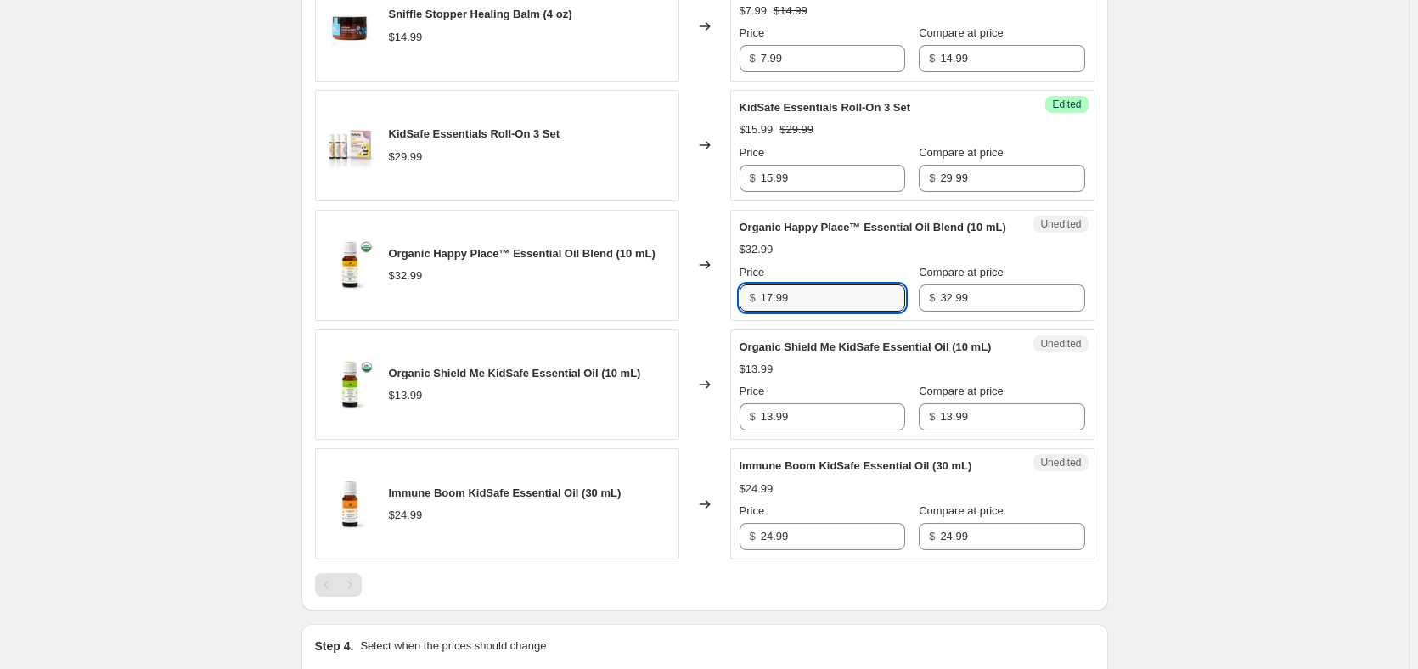
scroll to position [1869, 0]
type input "17.99"
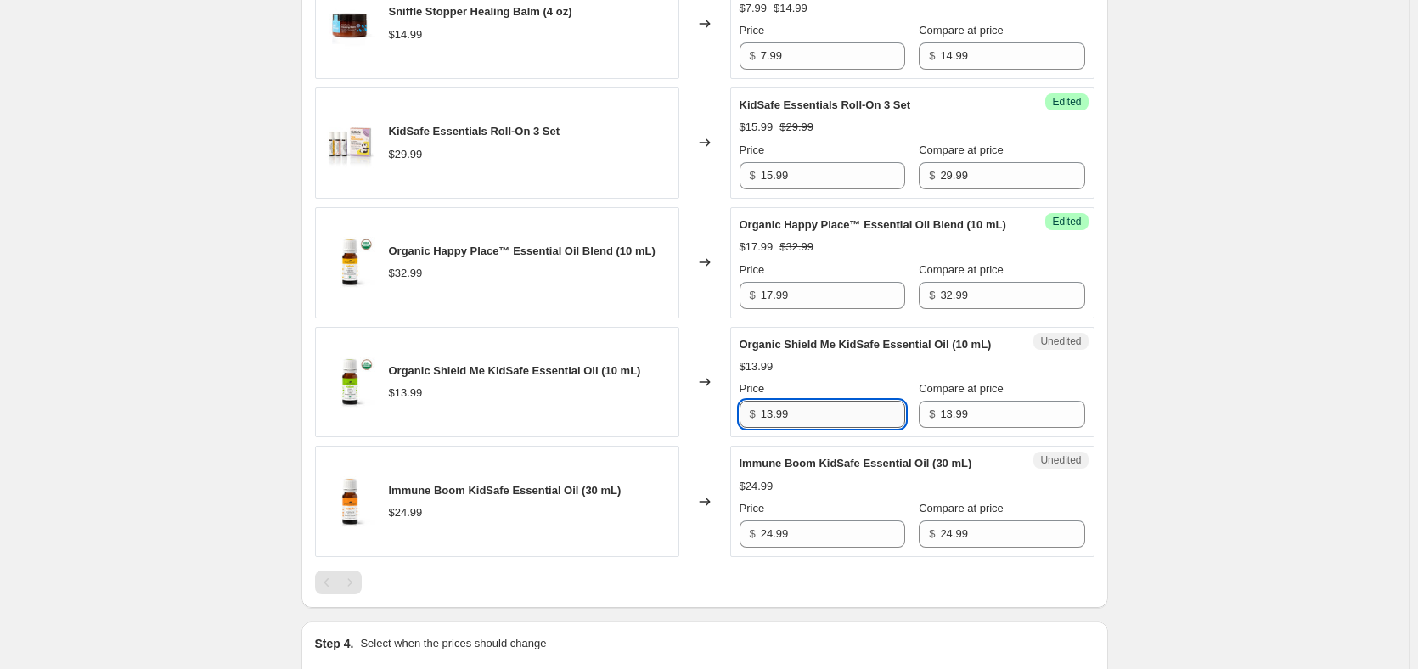
drag, startPoint x: 820, startPoint y: 459, endPoint x: 773, endPoint y: 459, distance: 46.7
click at [773, 428] on input "13.99" at bounding box center [833, 414] width 144 height 27
drag, startPoint x: 818, startPoint y: 466, endPoint x: 713, endPoint y: 460, distance: 105.5
click at [715, 438] on div "Organic Shield Me KidSafe Essential Oil (10 mL) $13.99 Changed to Unedited Orga…" at bounding box center [705, 382] width 780 height 111
type input "5.99"
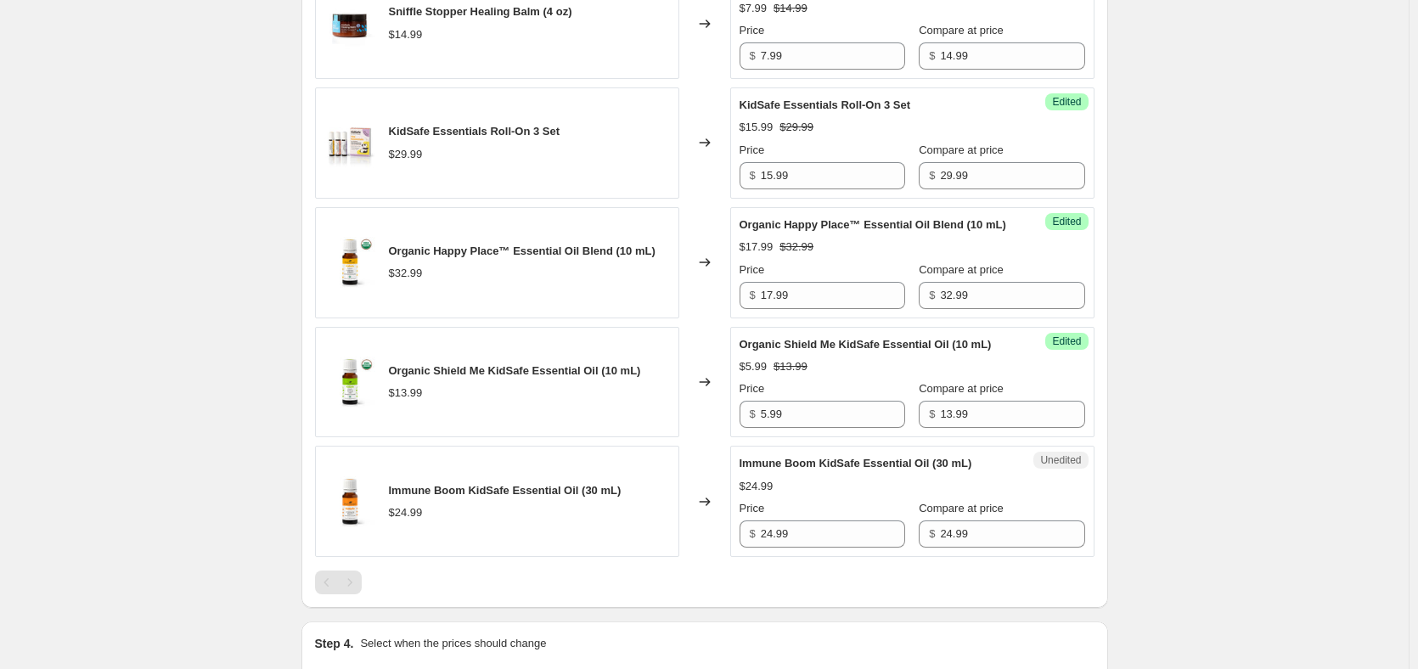
click at [713, 438] on div "Changed to" at bounding box center [704, 382] width 51 height 111
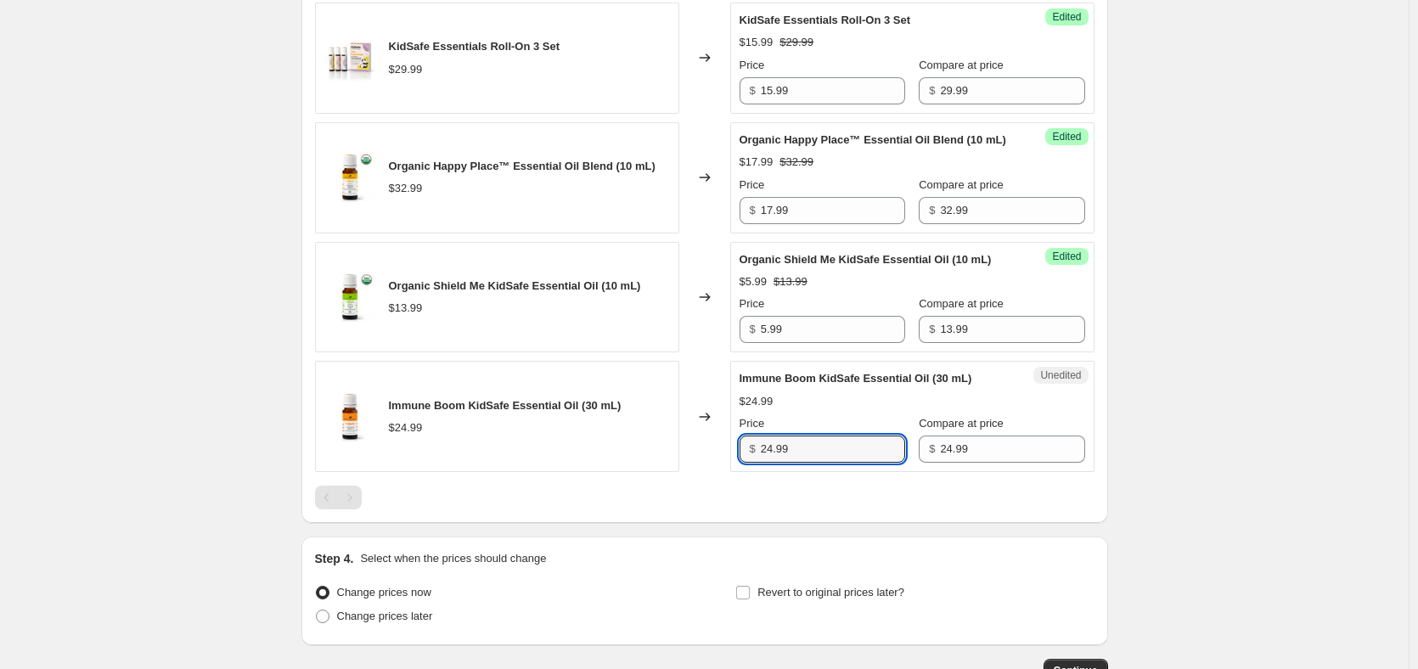
drag, startPoint x: 813, startPoint y: 497, endPoint x: 719, endPoint y: 511, distance: 94.5
click at [719, 472] on div "Immune Boom KidSafe Essential Oil (30 mL) $24.99 Changed to Unedited Immune Boo…" at bounding box center [705, 416] width 780 height 111
type input "12.99"
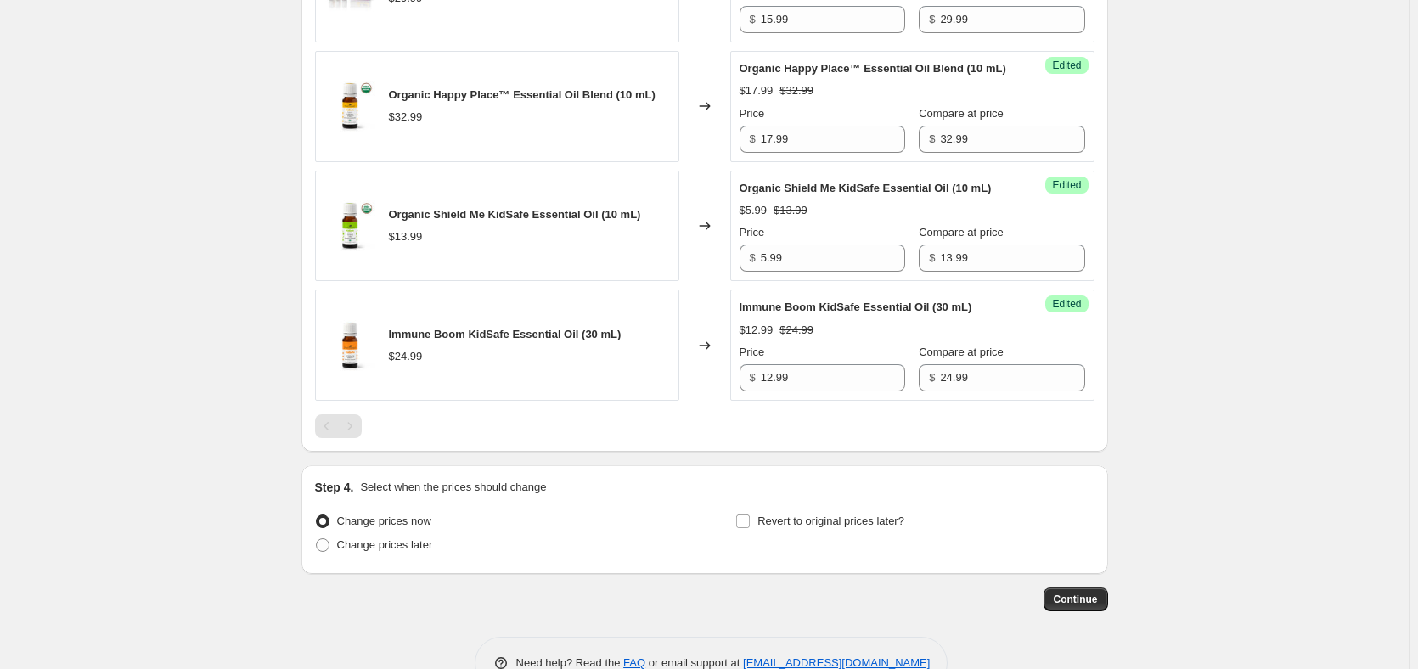
scroll to position [2122, 0]
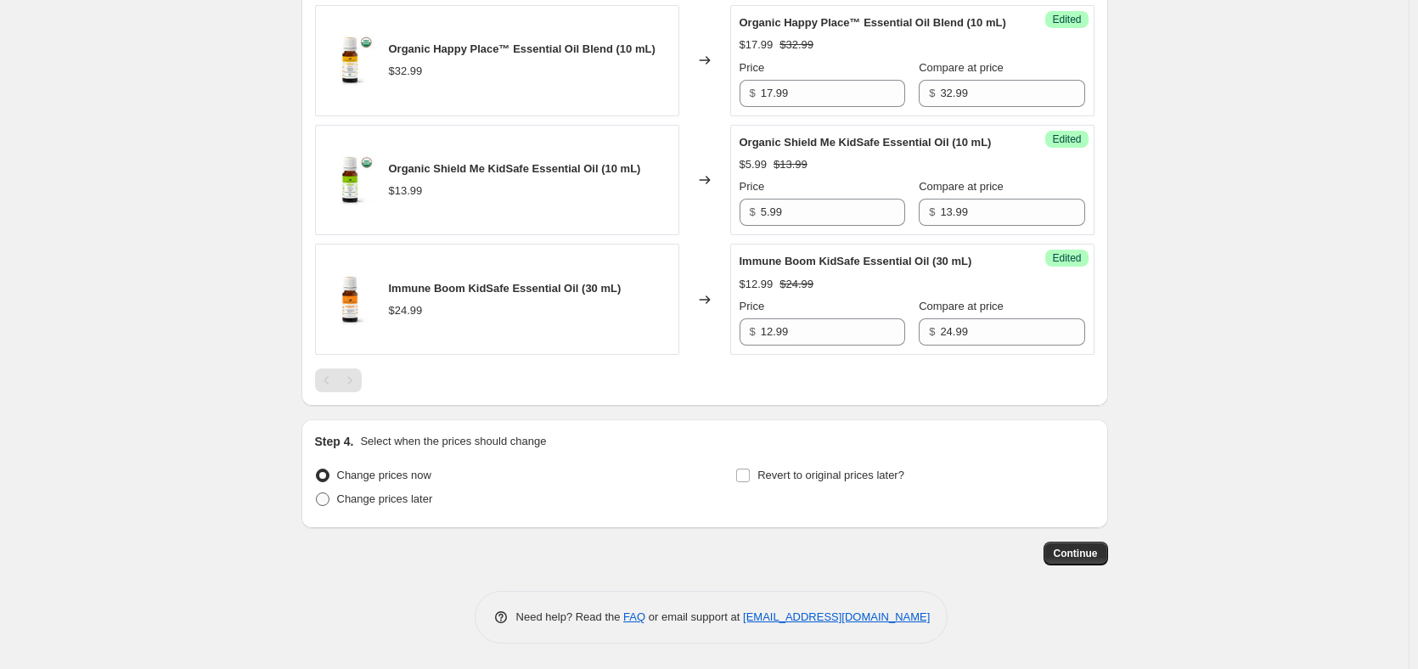
click at [417, 500] on span "Change prices later" at bounding box center [385, 499] width 96 height 13
click at [317, 493] on input "Change prices later" at bounding box center [316, 493] width 1 height 1
radio input "true"
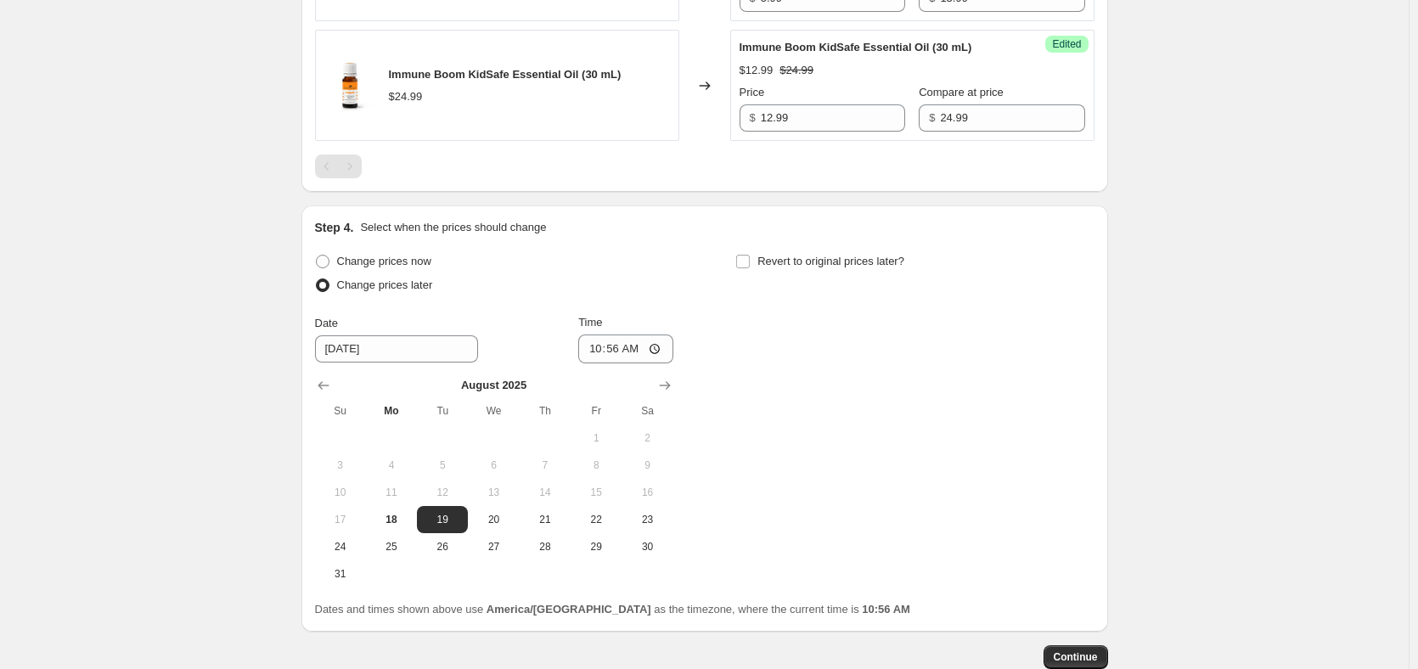
scroll to position [2291, 0]
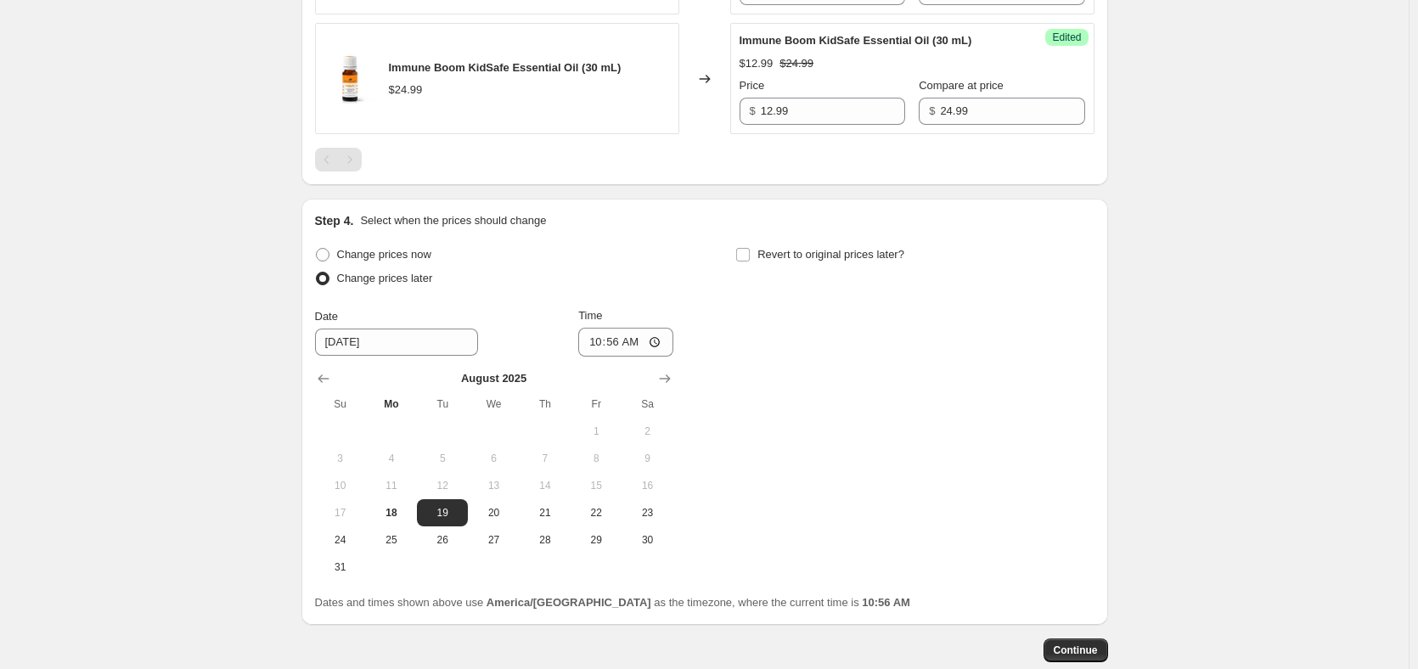
click at [410, 356] on div "Date [DATE]" at bounding box center [396, 332] width 163 height 48
click at [418, 356] on input "[DATE]" at bounding box center [396, 342] width 163 height 27
click at [541, 520] on span "21" at bounding box center [545, 513] width 37 height 14
type input "[DATE]"
click at [614, 357] on input "10:56" at bounding box center [625, 342] width 95 height 29
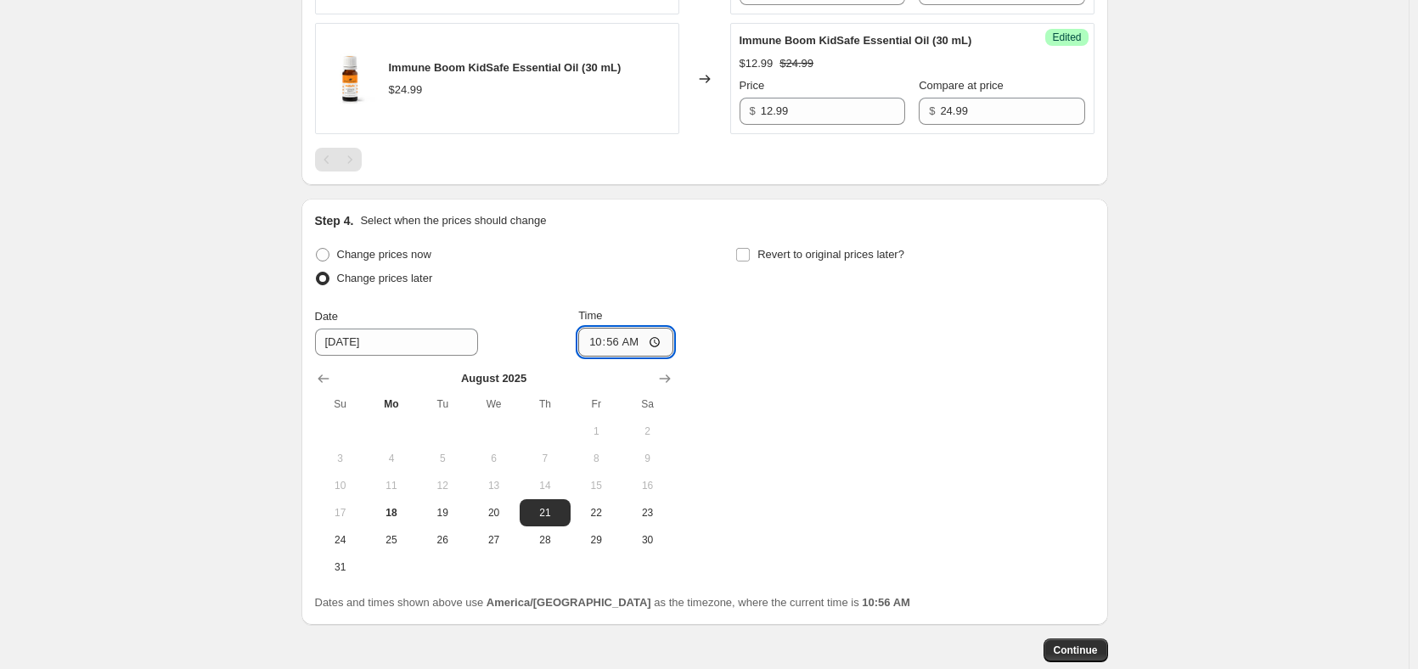
click at [670, 357] on input "10:56" at bounding box center [625, 342] width 95 height 29
drag, startPoint x: 658, startPoint y: 387, endPoint x: 636, endPoint y: 395, distance: 23.4
click at [657, 357] on input "10:56" at bounding box center [625, 342] width 95 height 29
type input "01:00"
click at [833, 423] on div "Change prices now Change prices later Date [DATE] Time 01:00 [DATE] Su Mo Tu We…" at bounding box center [705, 412] width 780 height 338
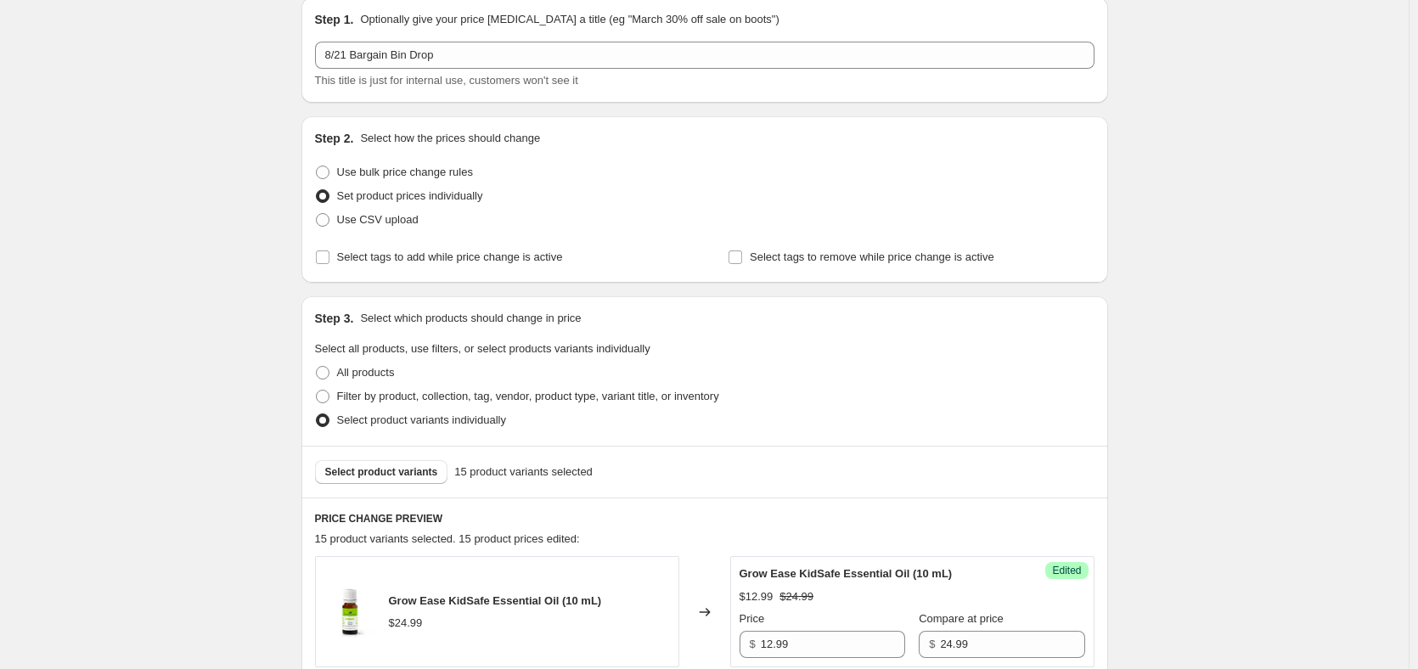
scroll to position [85, 0]
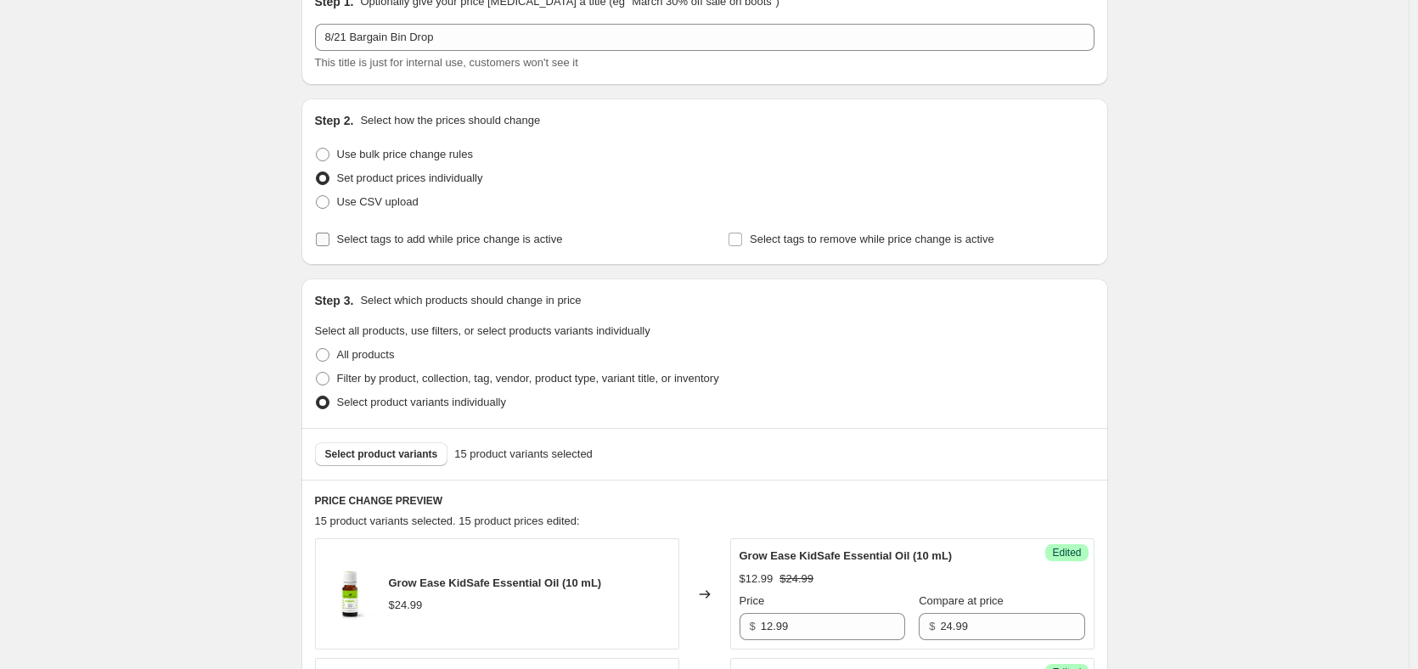
click at [343, 240] on span "Select tags to add while price change is active" at bounding box center [450, 239] width 226 height 13
click at [330, 240] on input "Select tags to add while price change is active" at bounding box center [323, 240] width 14 height 14
checkbox input "true"
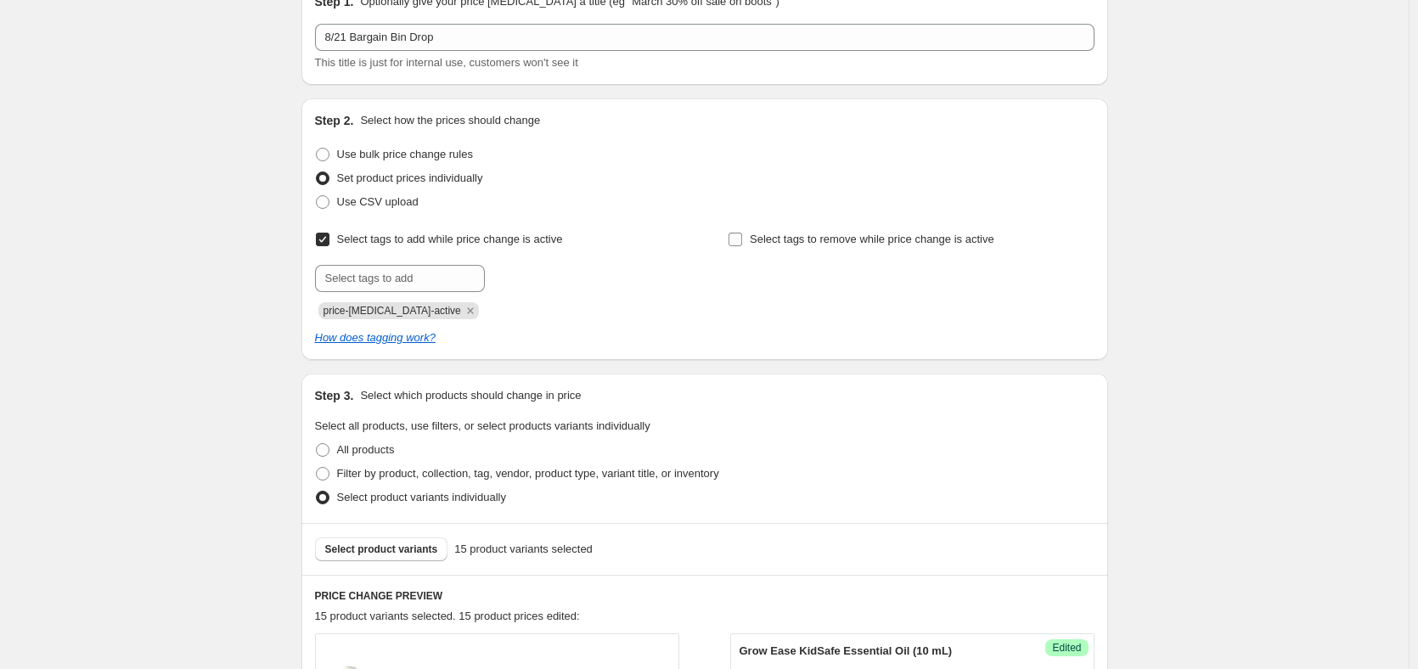
click at [799, 242] on span "Select tags to remove while price change is active" at bounding box center [872, 239] width 245 height 13
click at [742, 242] on input "Select tags to remove while price change is active" at bounding box center [736, 240] width 14 height 14
click at [799, 242] on span "Select tags to remove while price change is active" at bounding box center [872, 239] width 245 height 13
click at [742, 242] on input "Select tags to remove while price change is active" at bounding box center [736, 240] width 14 height 14
checkbox input "false"
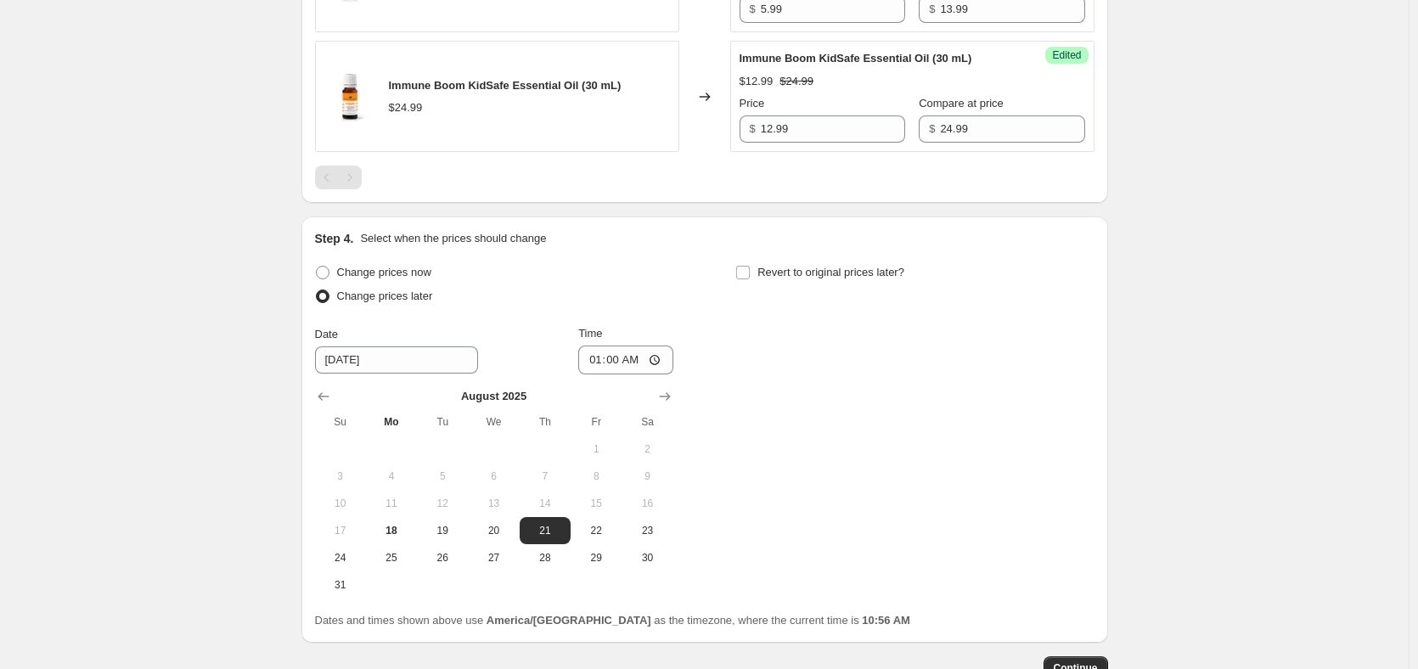
scroll to position [2534, 0]
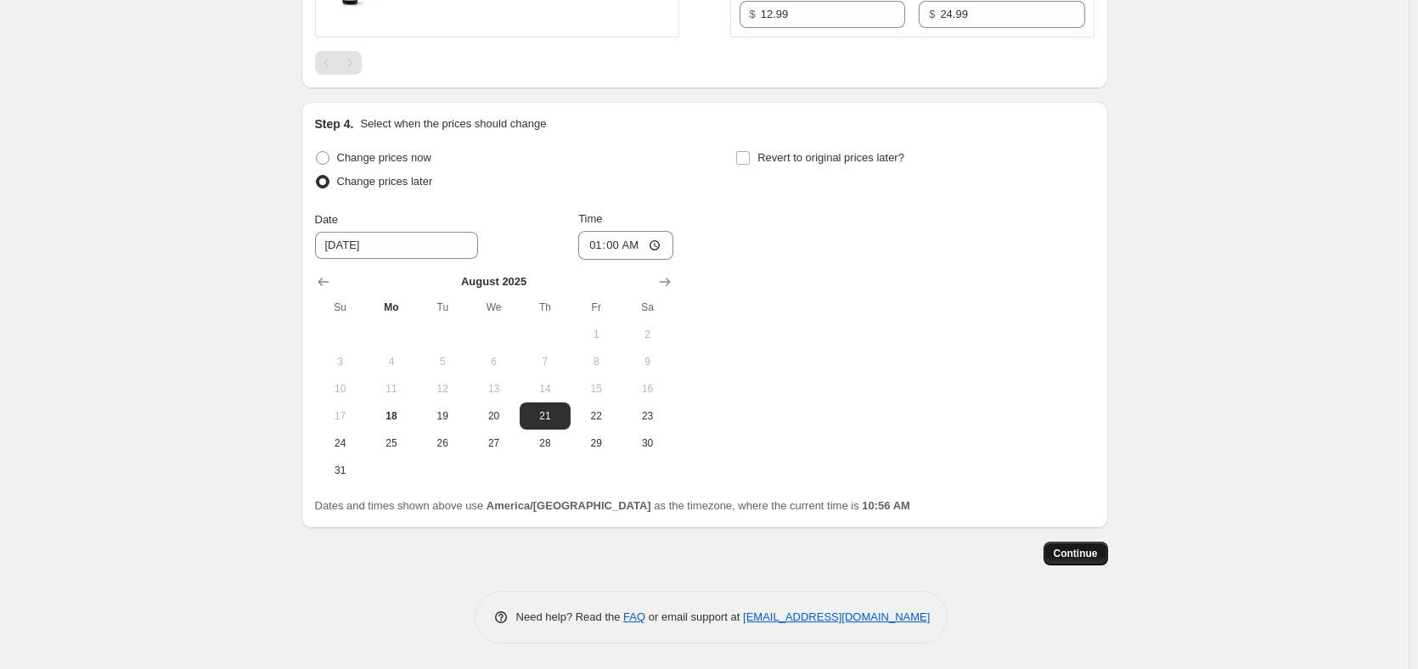
click at [1072, 550] on span "Continue" at bounding box center [1076, 554] width 44 height 14
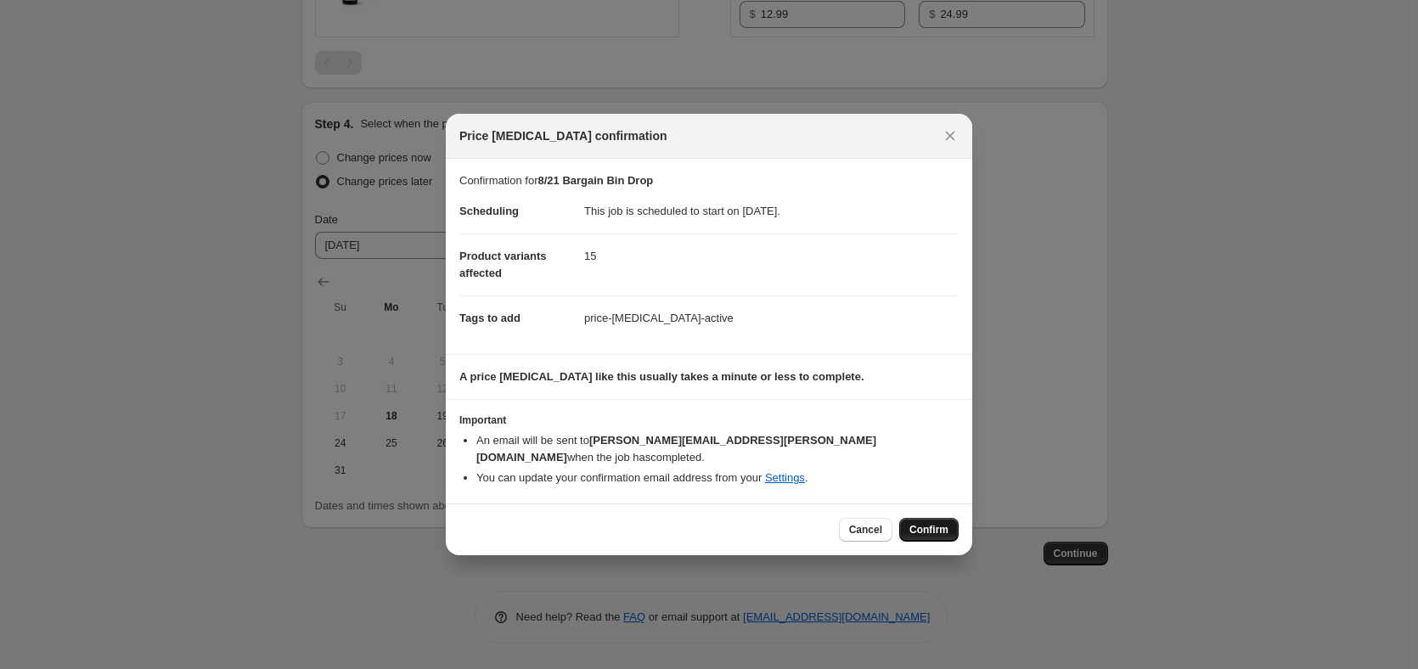
click at [935, 523] on span "Confirm" at bounding box center [929, 530] width 39 height 14
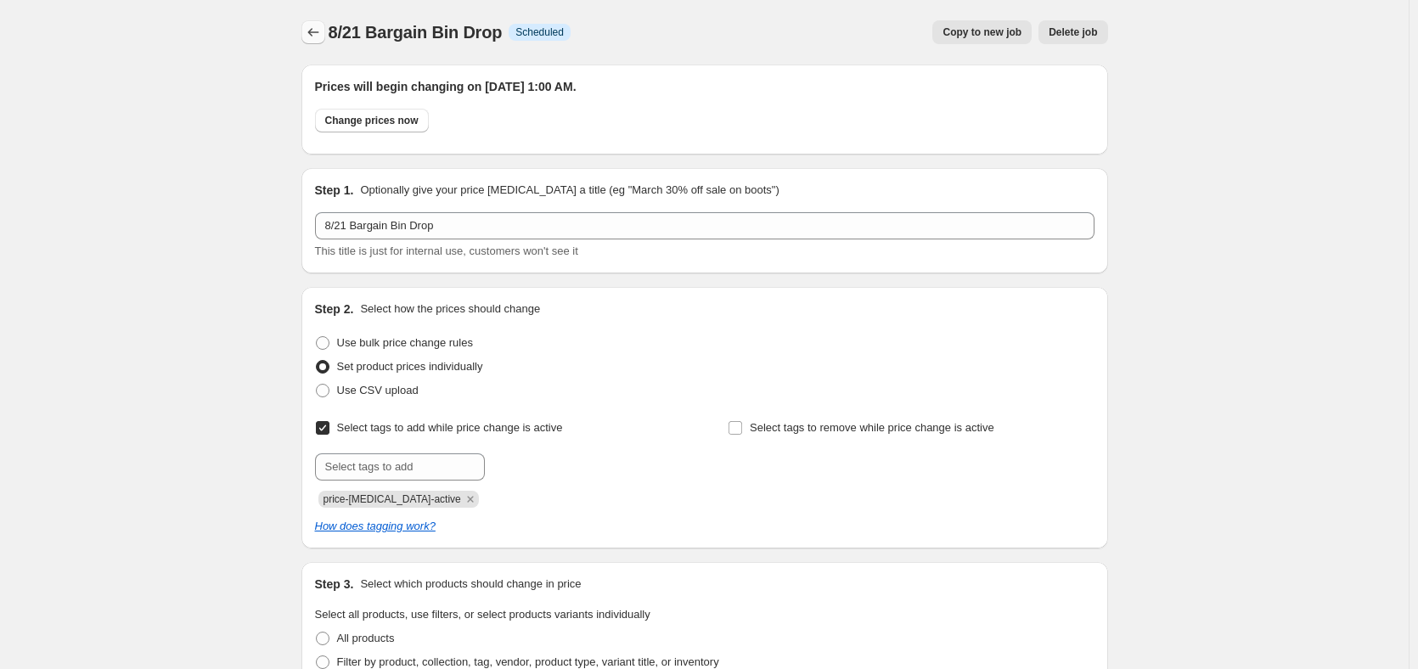
click at [315, 28] on icon "Price change jobs" at bounding box center [313, 32] width 17 height 17
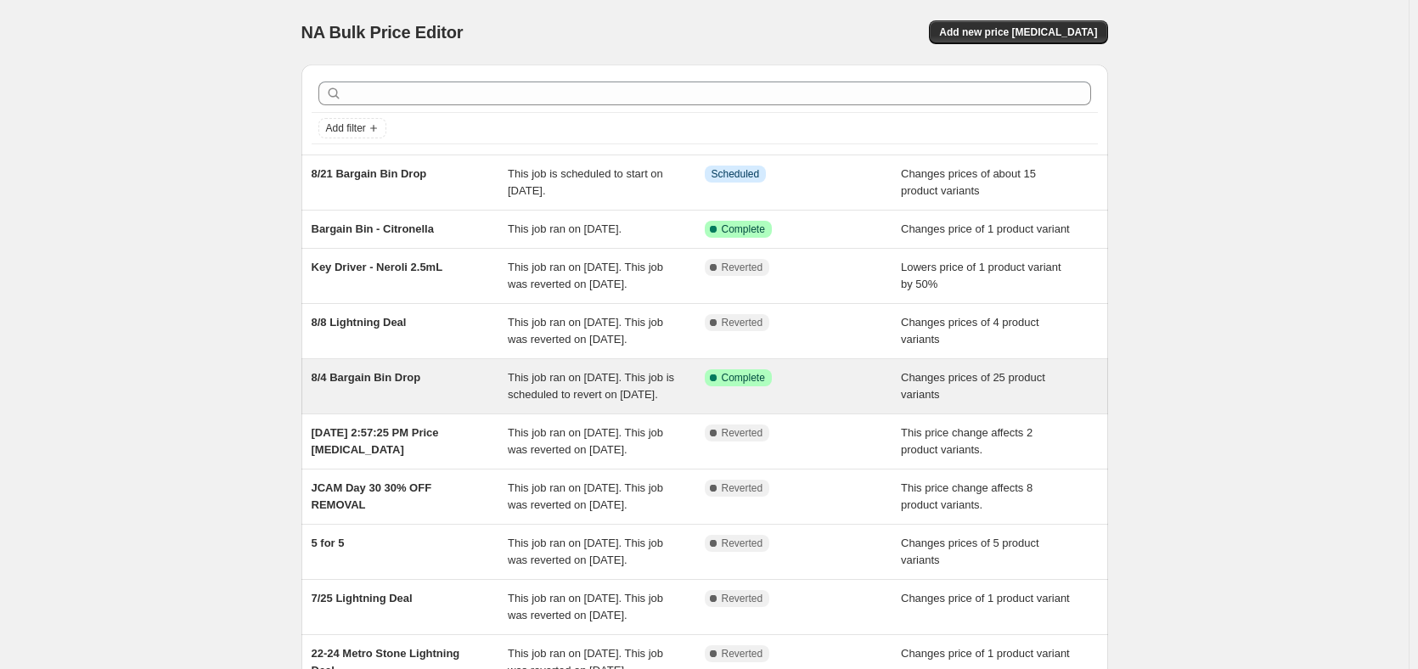
click at [417, 384] on span "8/4 Bargain Bin Drop" at bounding box center [367, 377] width 110 height 13
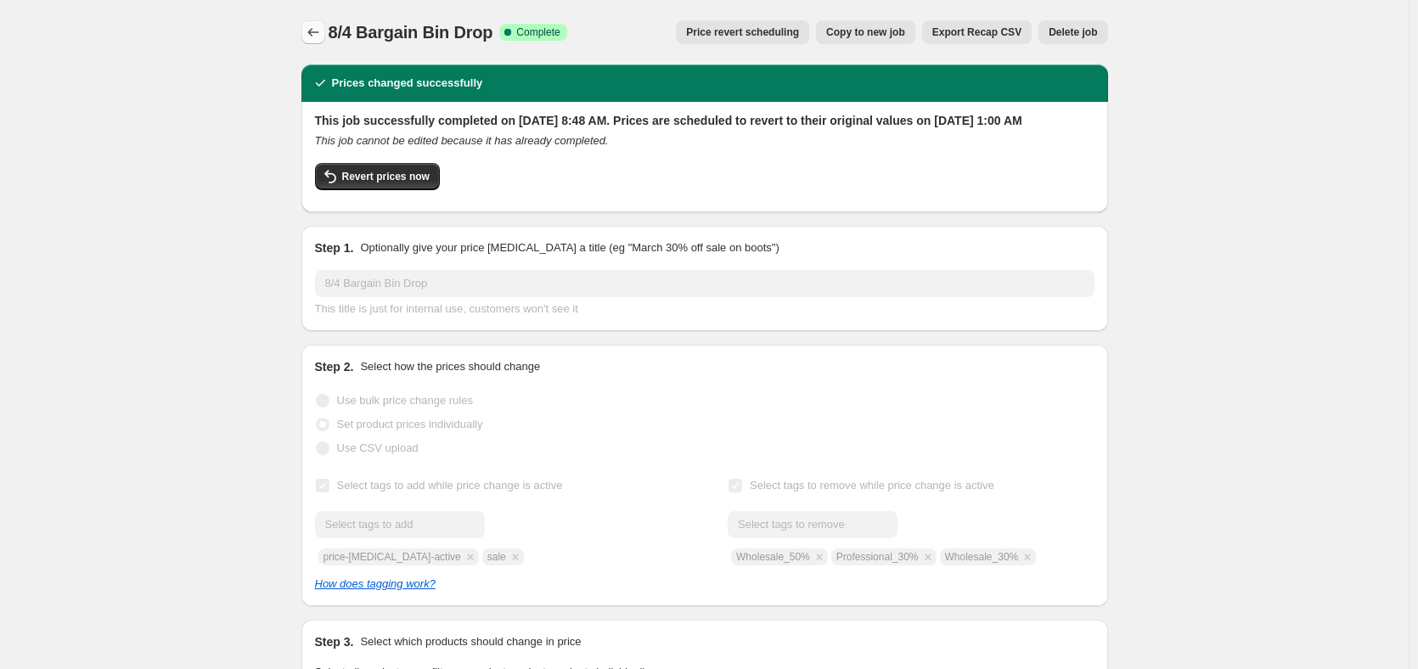
click at [318, 40] on icon "Price change jobs" at bounding box center [313, 32] width 17 height 17
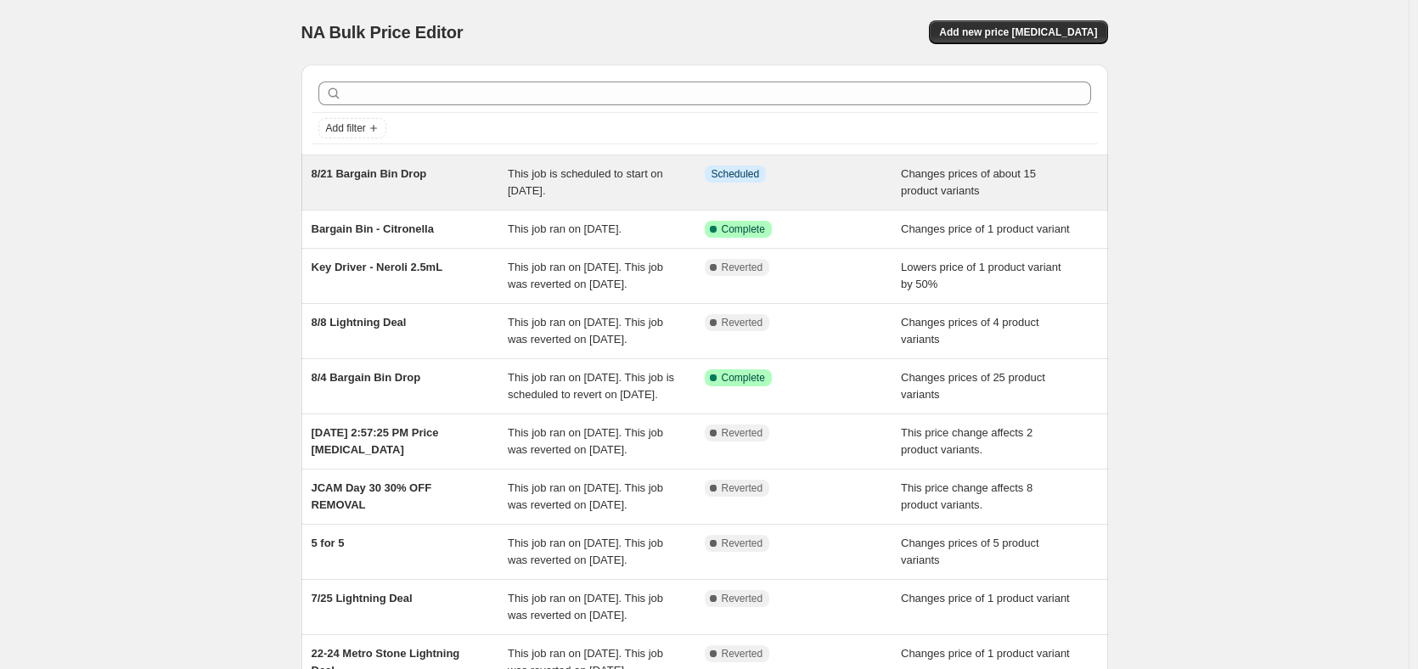
click at [387, 183] on div "8/21 Bargain Bin Drop" at bounding box center [410, 183] width 197 height 34
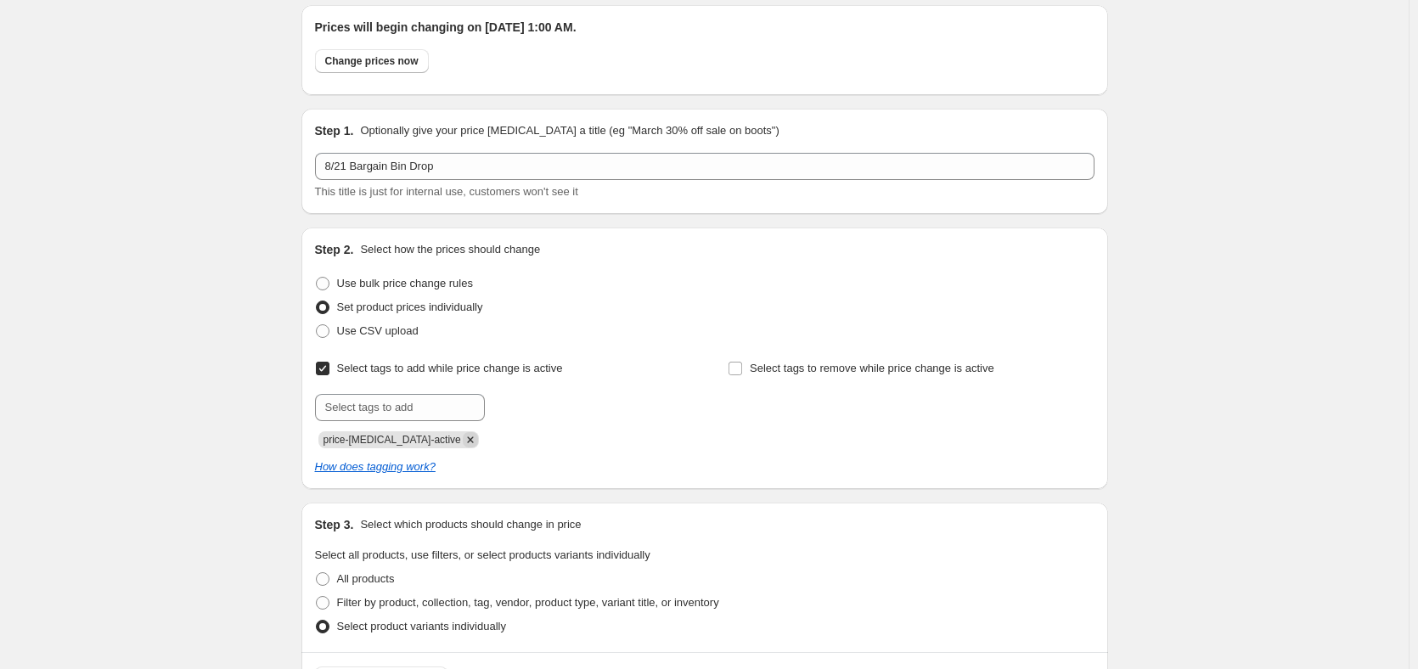
scroll to position [85, 0]
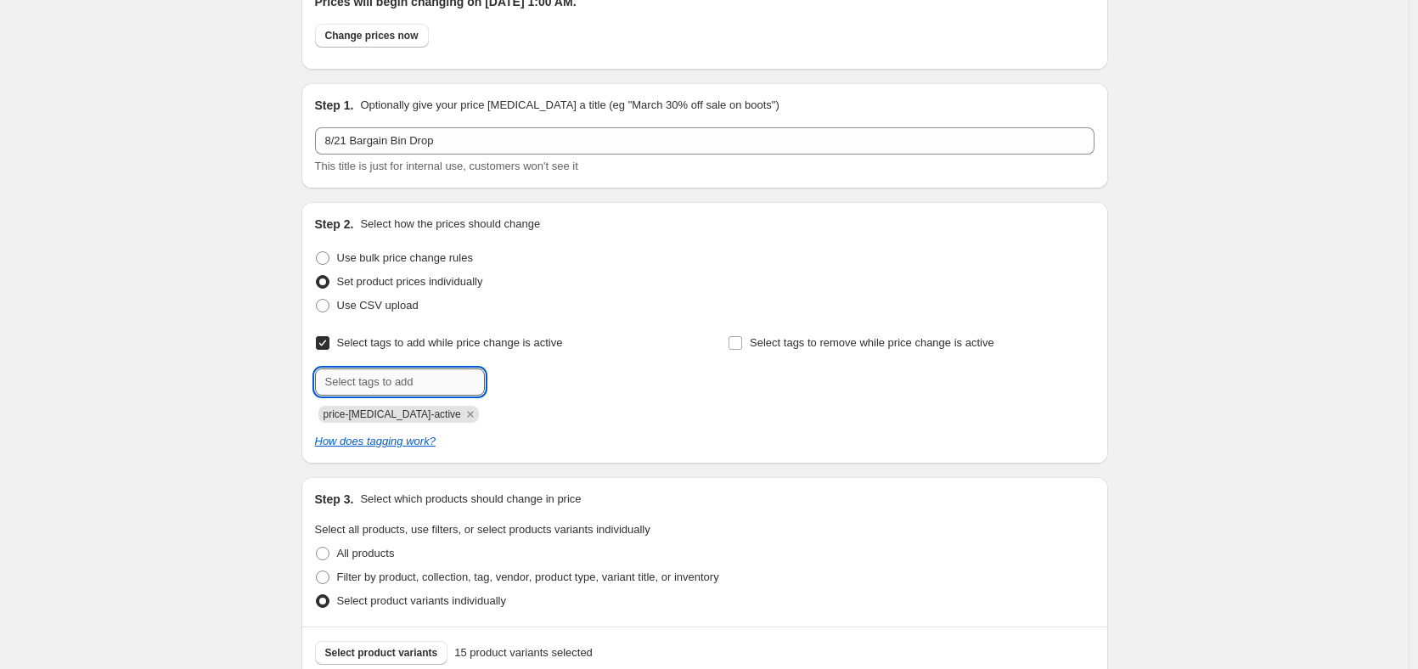
click at [439, 389] on input "text" at bounding box center [400, 382] width 170 height 27
type input "sale"
click at [315, 202] on button "Submit" at bounding box center [339, 211] width 48 height 18
click at [736, 349] on span at bounding box center [735, 342] width 15 height 15
click at [732, 339] on span at bounding box center [735, 342] width 15 height 15
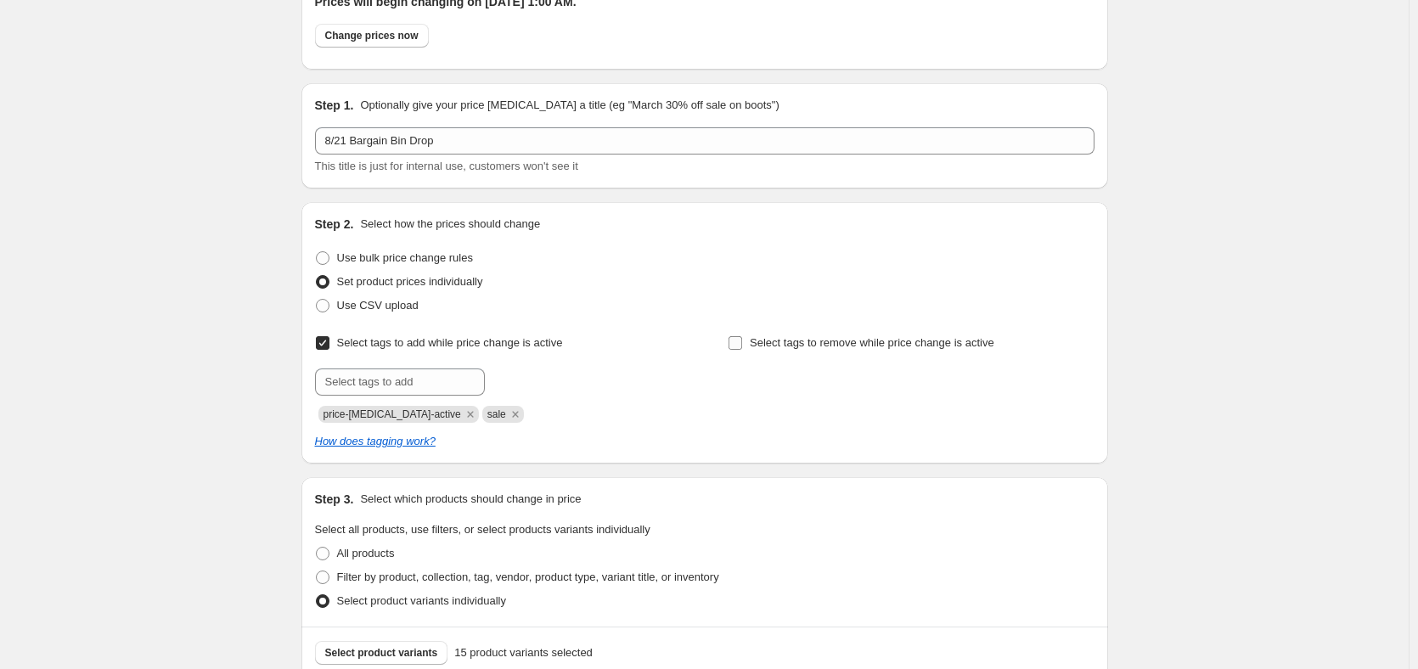
click at [732, 339] on input "Select tags to remove while price change is active" at bounding box center [736, 343] width 14 height 14
checkbox input "true"
click at [787, 377] on input "text" at bounding box center [813, 382] width 170 height 27
click at [742, 378] on input "Wholes" at bounding box center [813, 382] width 170 height 27
click at [743, 378] on input "Wholes" at bounding box center [813, 382] width 170 height 27
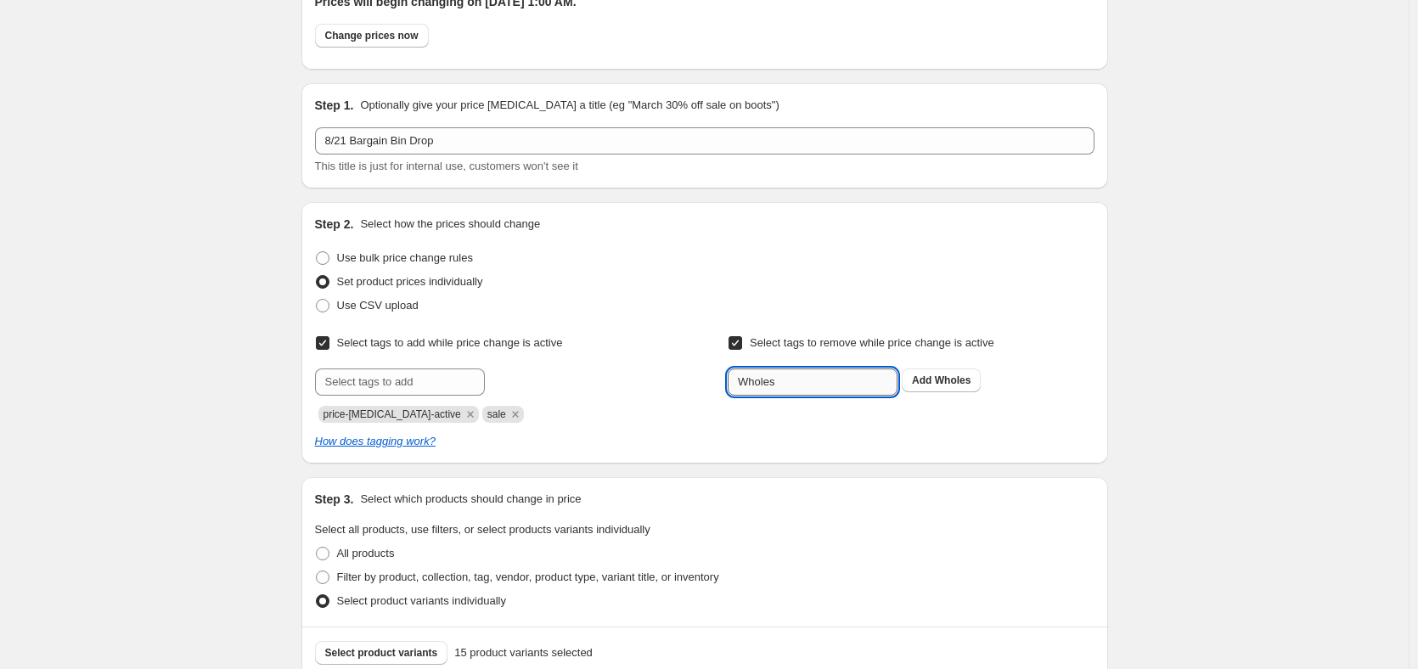
click at [743, 378] on input "Wholes" at bounding box center [813, 382] width 170 height 27
paste input "ale_50%"
type input "Wholesale_50%"
click at [919, 381] on b "Add" at bounding box center [922, 381] width 20 height 12
click at [836, 381] on input "text" at bounding box center [813, 382] width 170 height 27
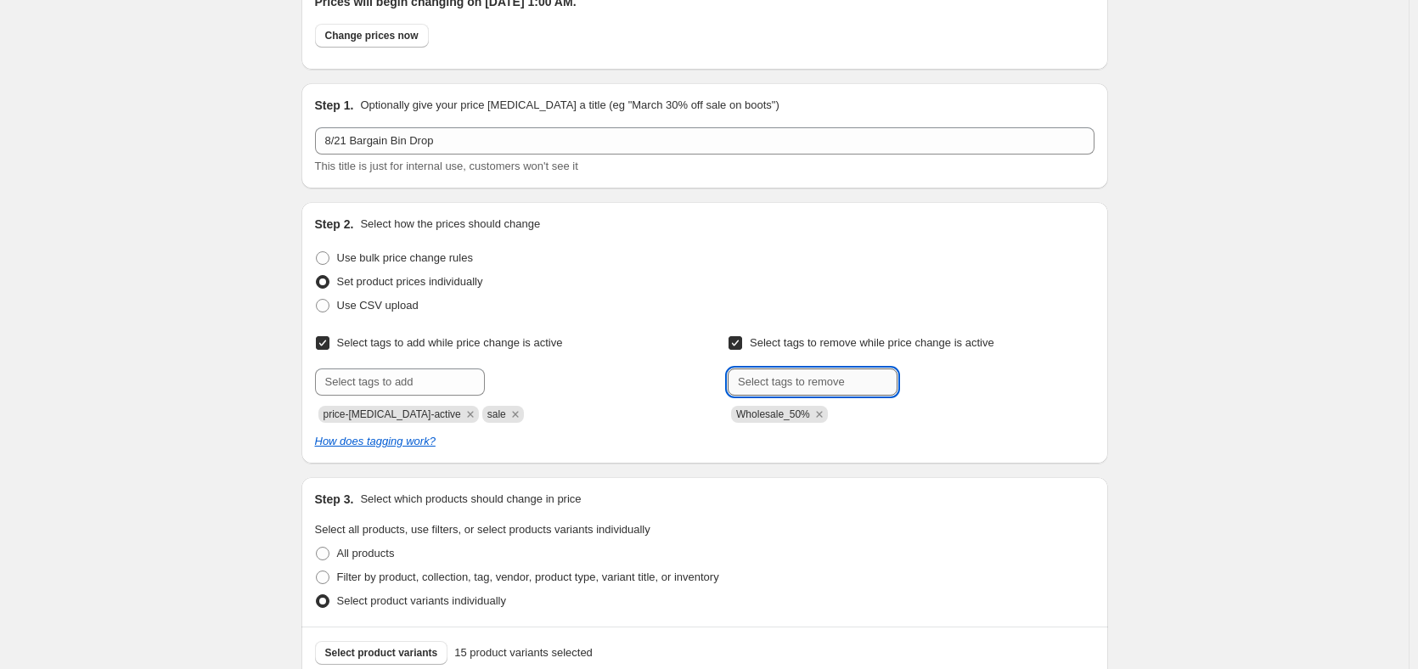
paste input "Wholesale_50%"
click at [801, 384] on input "Wholesale_50%" at bounding box center [813, 382] width 170 height 27
type input "Wholesale_30%"
click at [728, 202] on button "Submit" at bounding box center [752, 211] width 48 height 18
click at [845, 377] on input "text" at bounding box center [813, 382] width 170 height 27
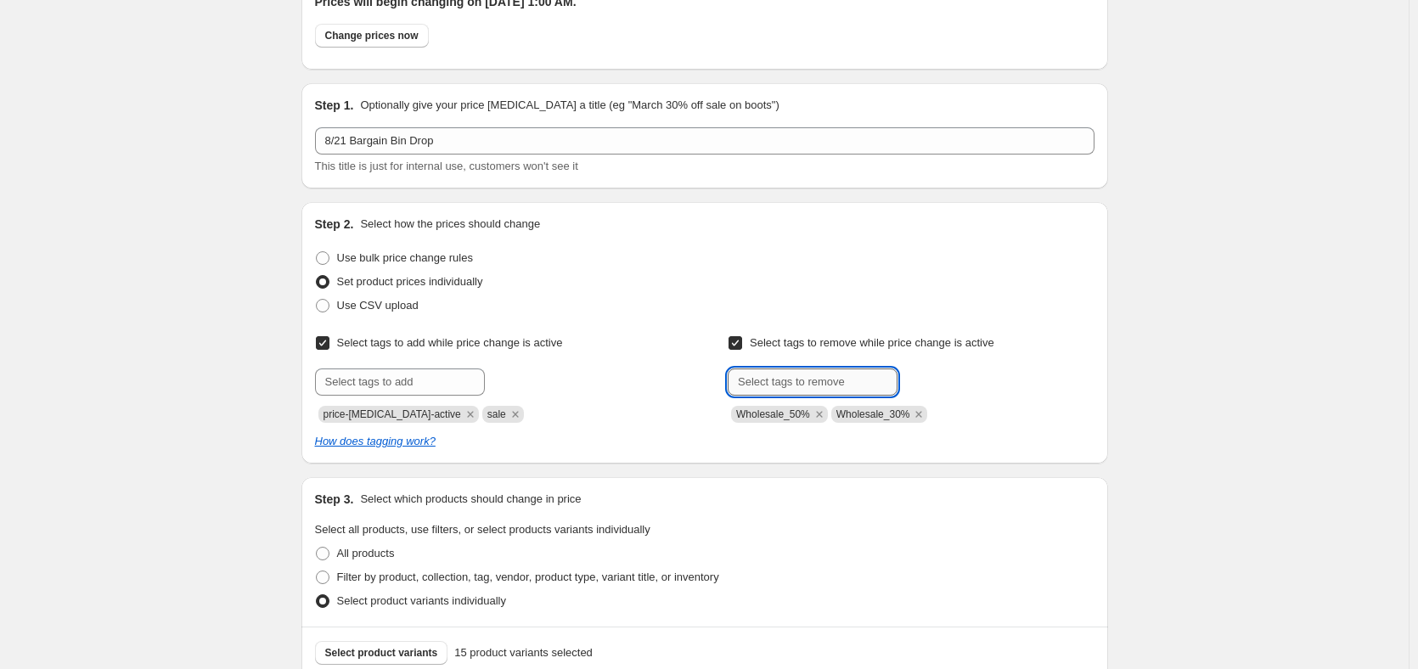
paste input "Professional_30%"
type input "Professional_30%"
click at [980, 368] on div "Select tags to remove while price change is active Submit Professional_30% Add …" at bounding box center [911, 377] width 366 height 92
click at [988, 383] on span "Professional..." at bounding box center [970, 381] width 70 height 12
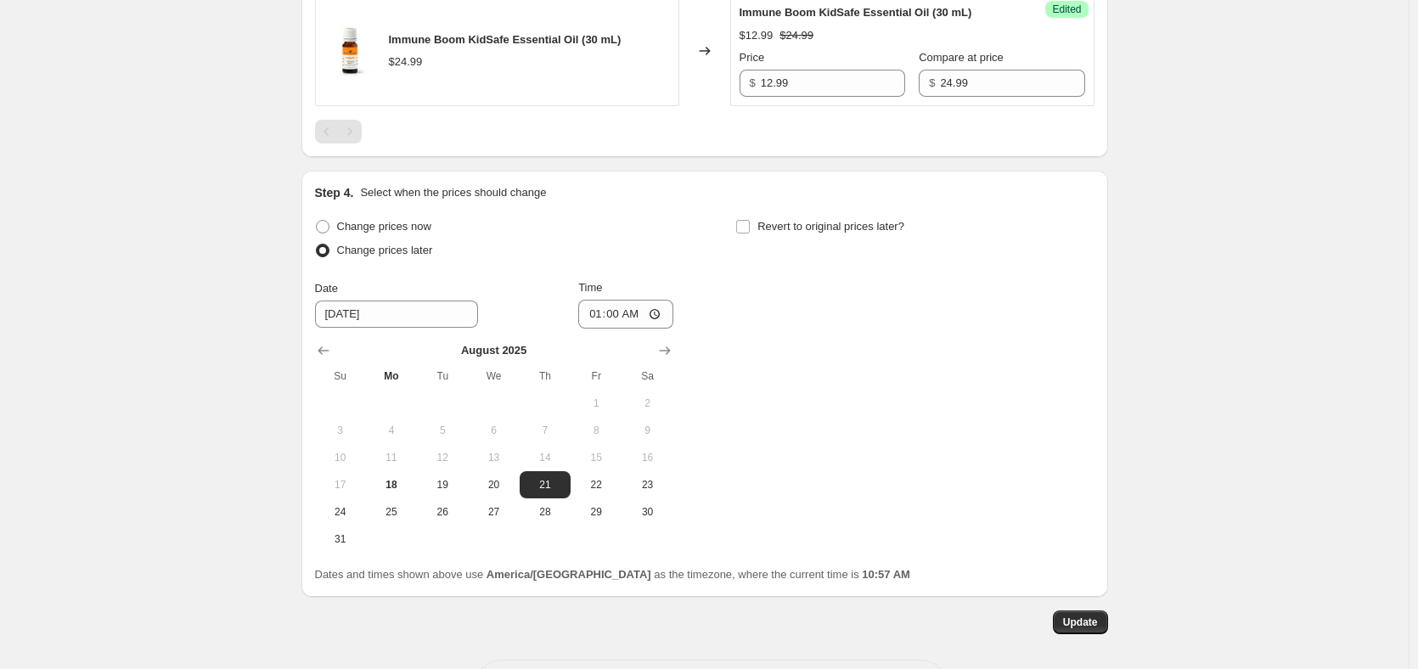
scroll to position [2638, 0]
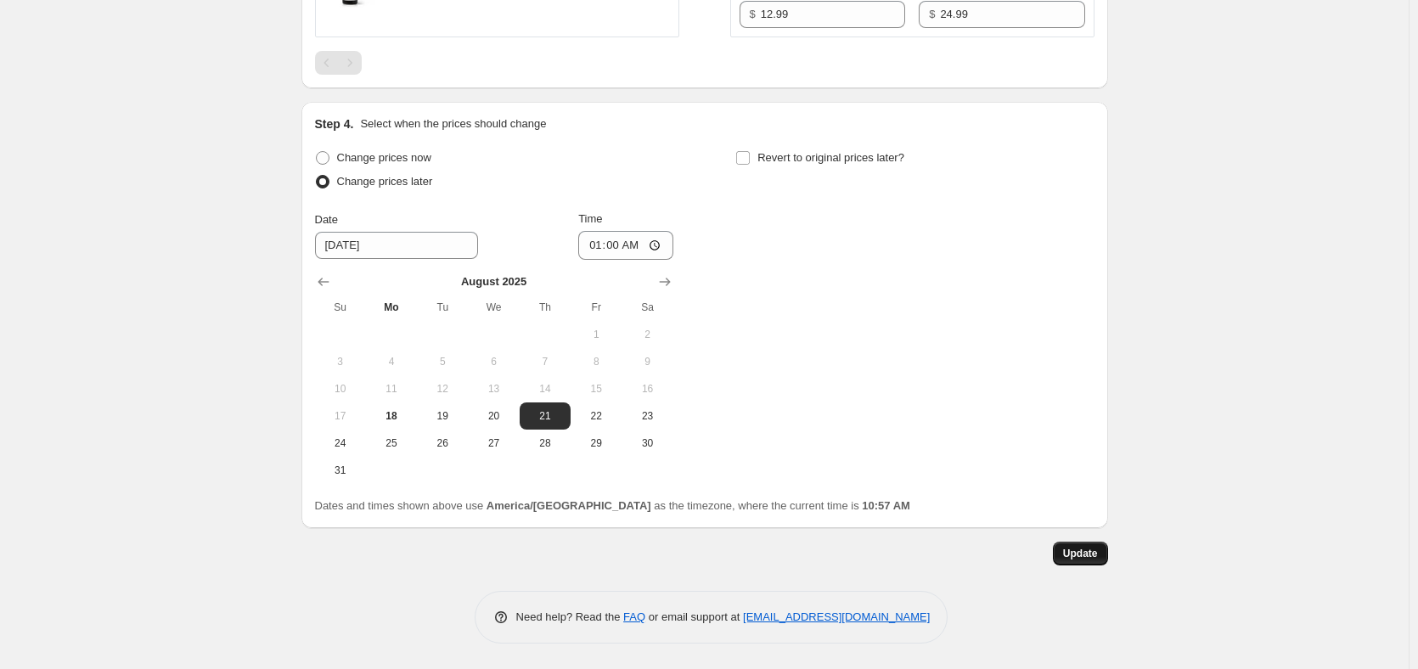
click at [1082, 553] on span "Update" at bounding box center [1080, 554] width 35 height 14
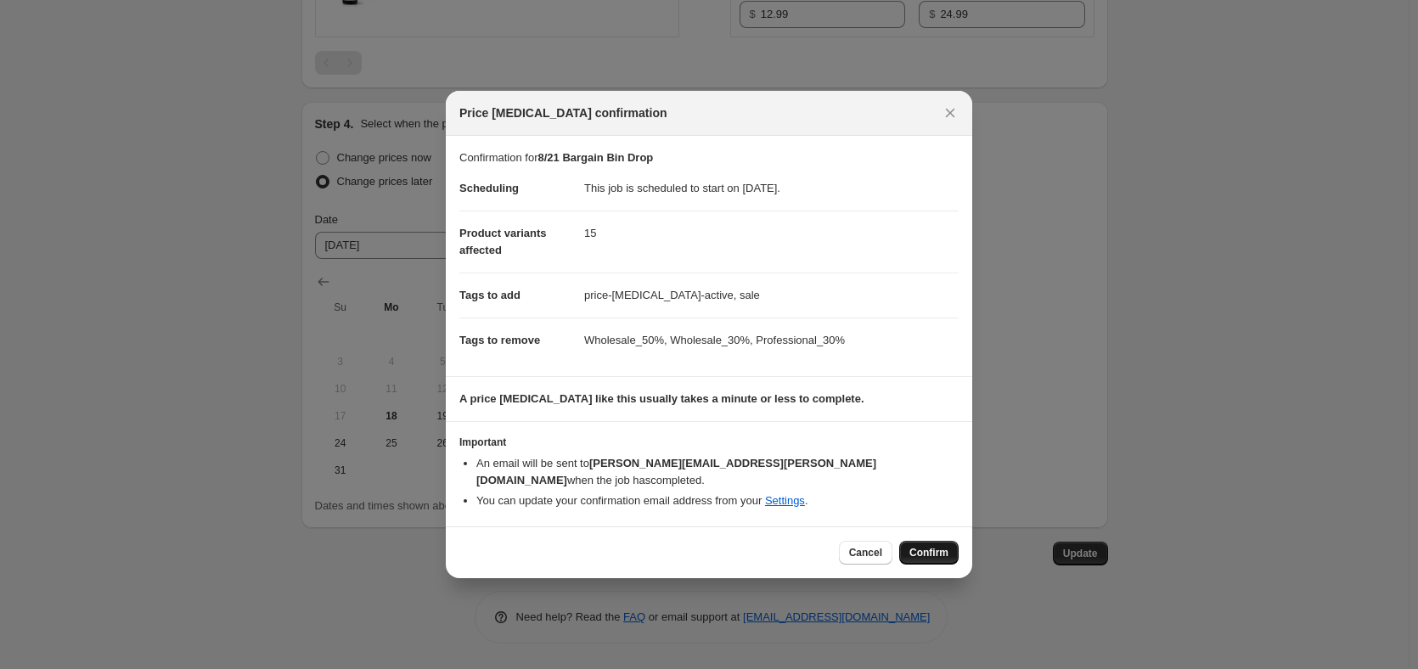
click at [924, 546] on span "Confirm" at bounding box center [929, 553] width 39 height 14
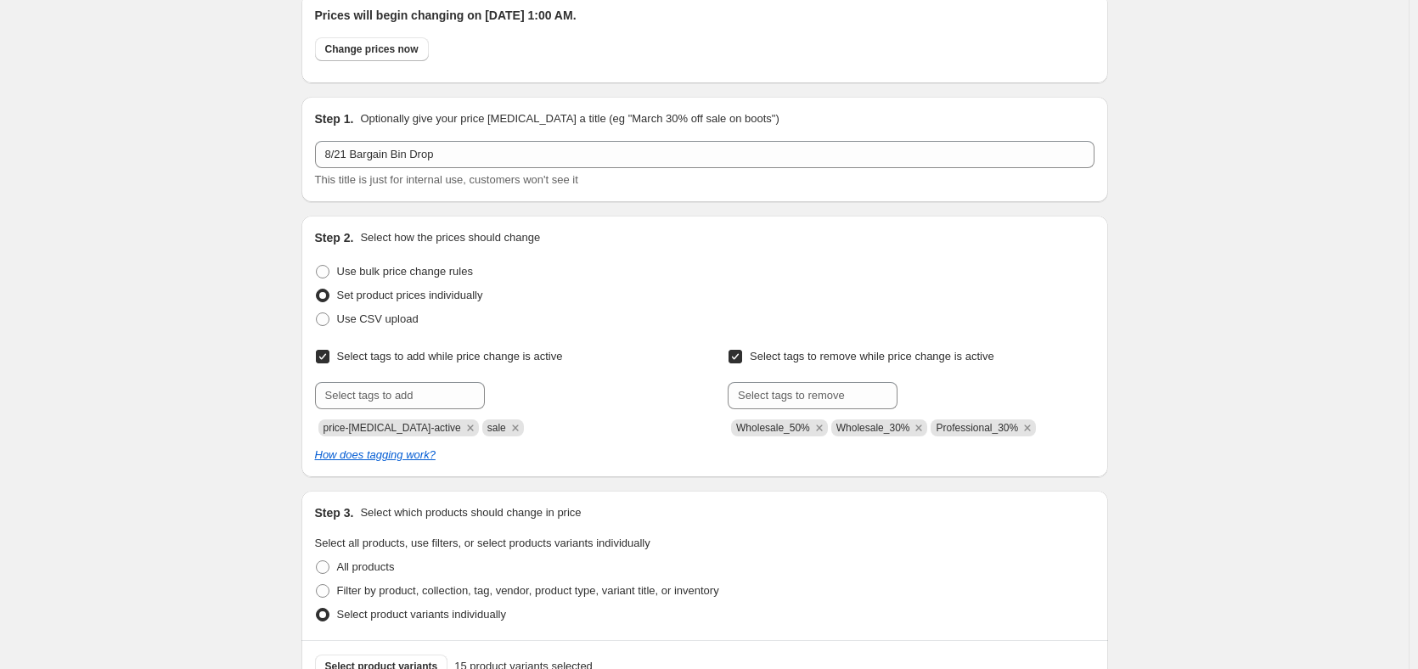
scroll to position [0, 0]
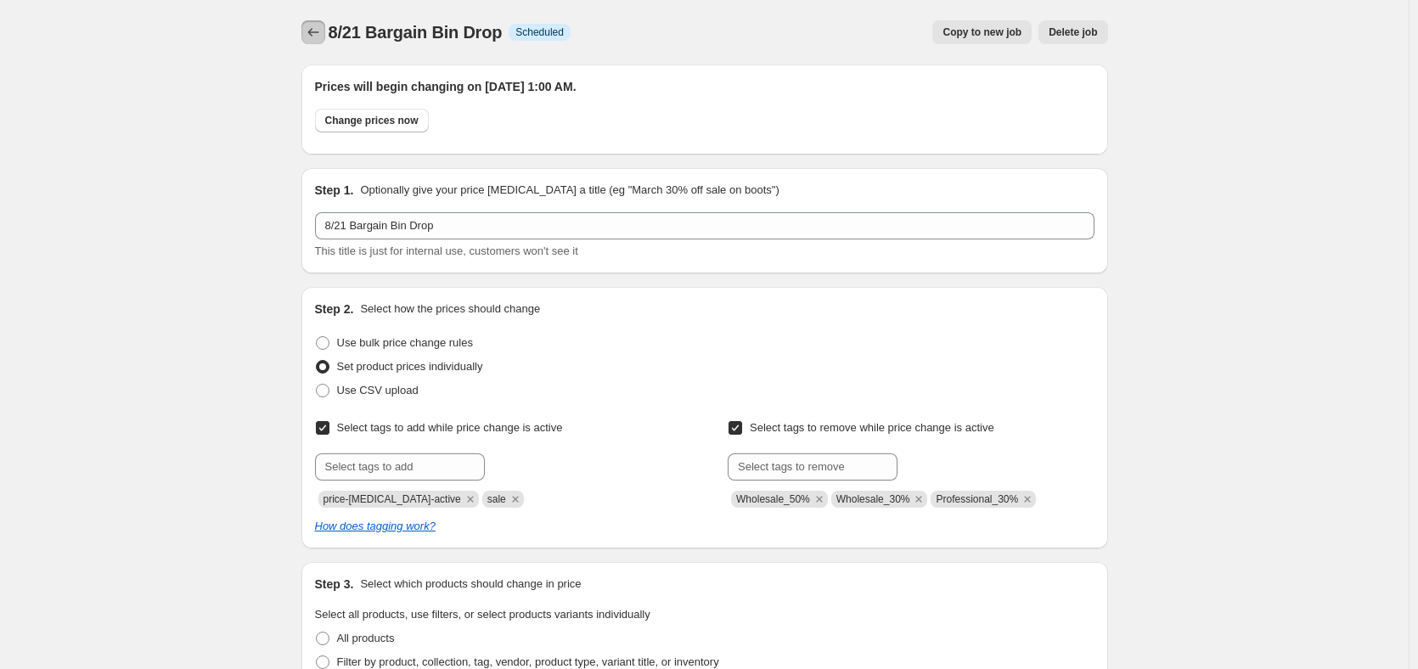
click at [319, 28] on icon "Price change jobs" at bounding box center [313, 32] width 17 height 17
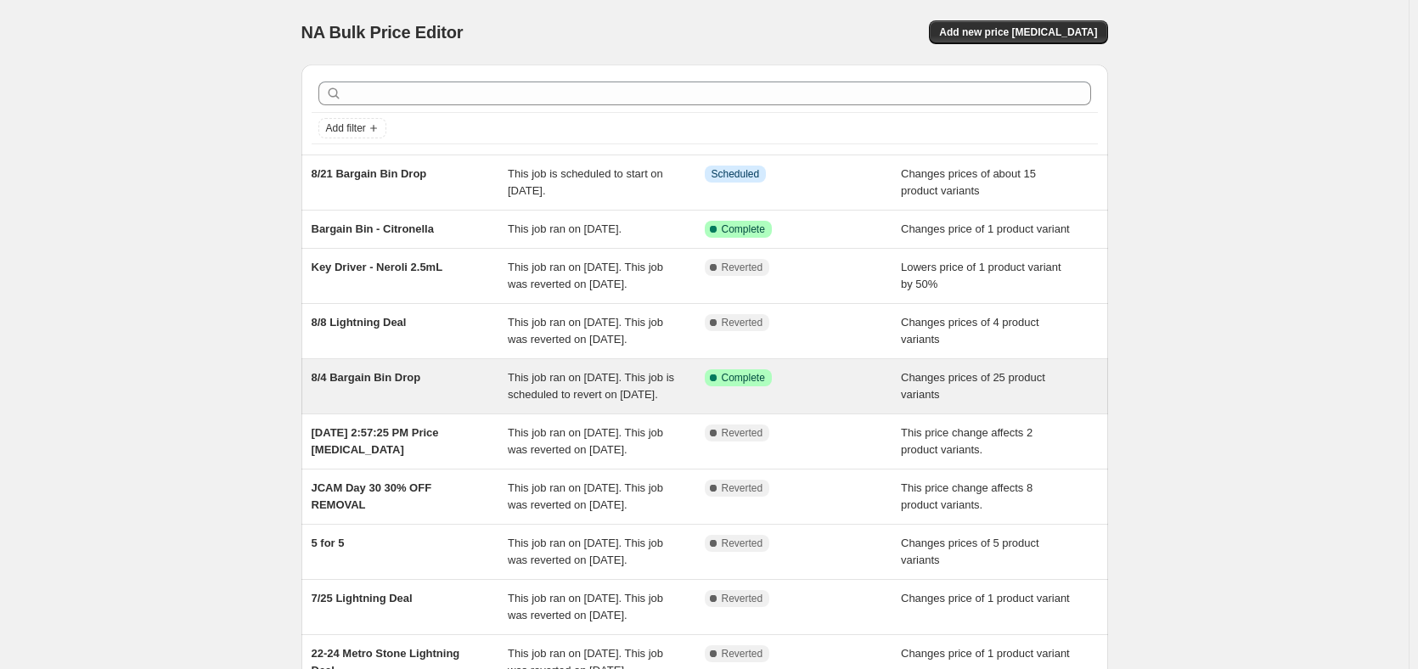
click at [356, 384] on span "8/4 Bargain Bin Drop" at bounding box center [367, 377] width 110 height 13
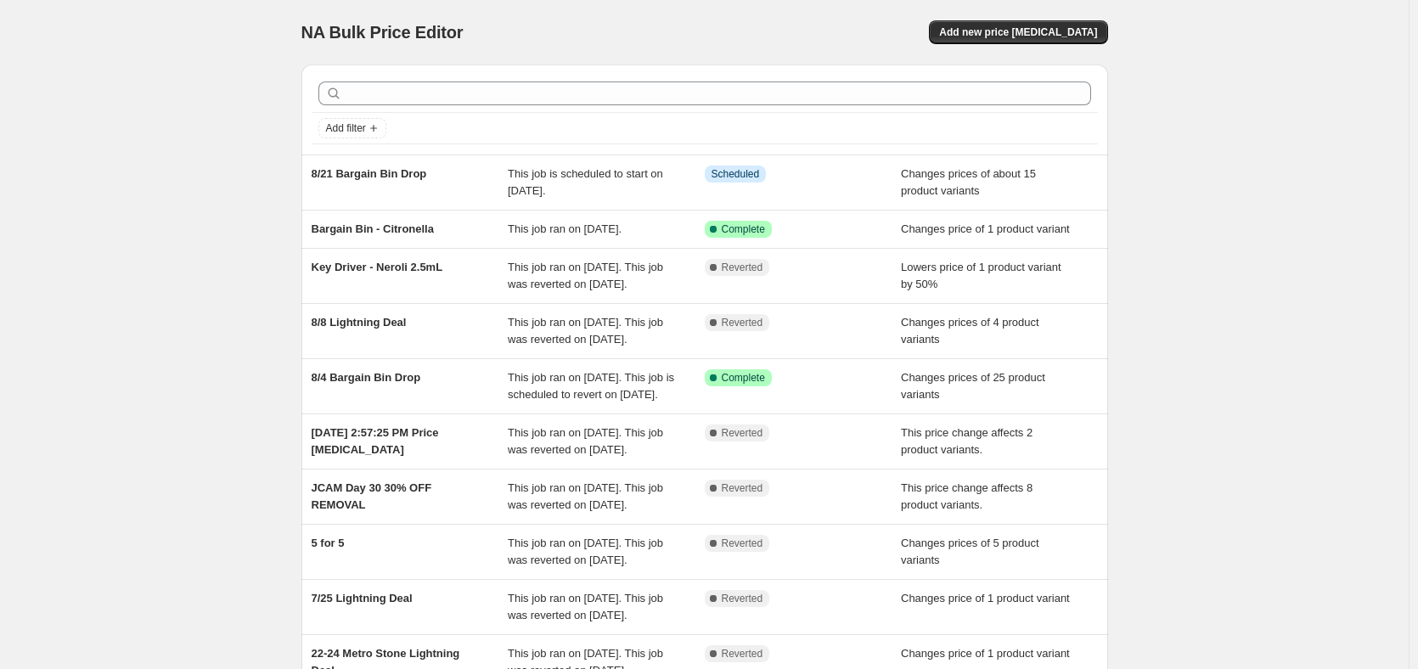
click at [141, 227] on div "NA Bulk Price Editor. This page is ready NA Bulk Price Editor Add new price [ME…" at bounding box center [704, 429] width 1409 height 858
